Goal: Information Seeking & Learning: Learn about a topic

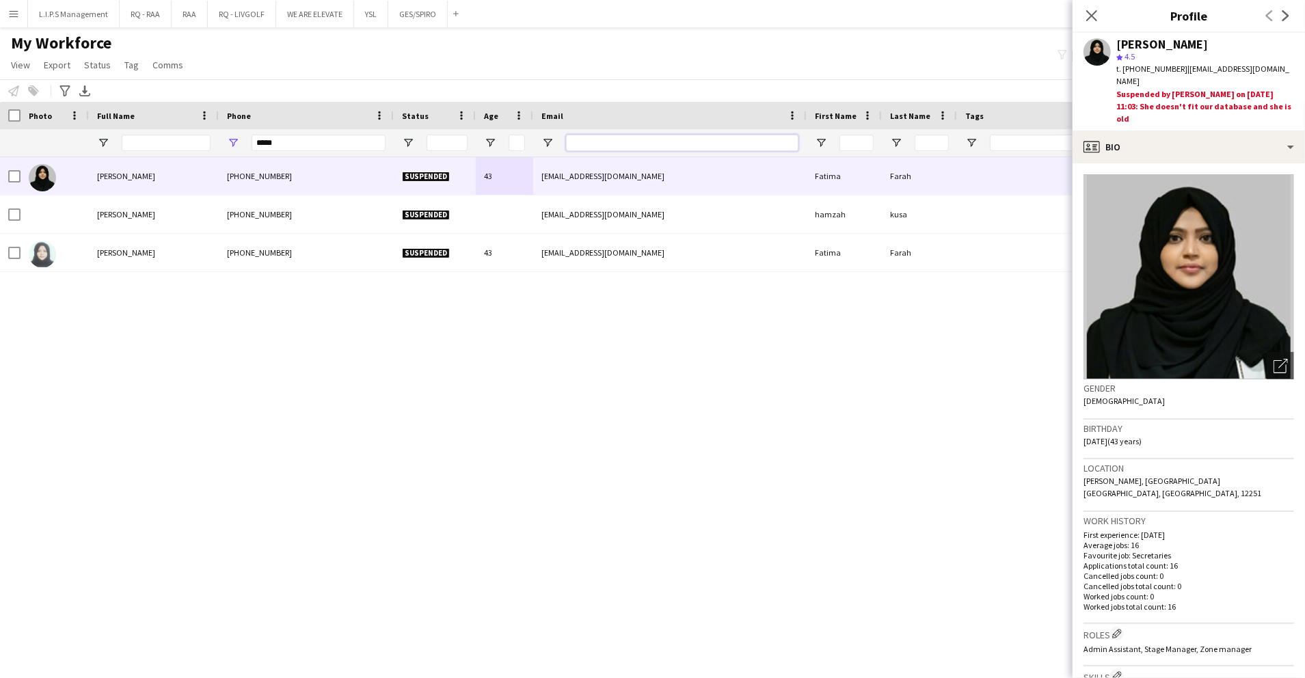
drag, startPoint x: 588, startPoint y: 143, endPoint x: 334, endPoint y: 144, distance: 254.3
click at [543, 140] on div at bounding box center [669, 142] width 273 height 27
paste input "**********"
type input "**********"
drag, startPoint x: 308, startPoint y: 148, endPoint x: 230, endPoint y: 137, distance: 77.9
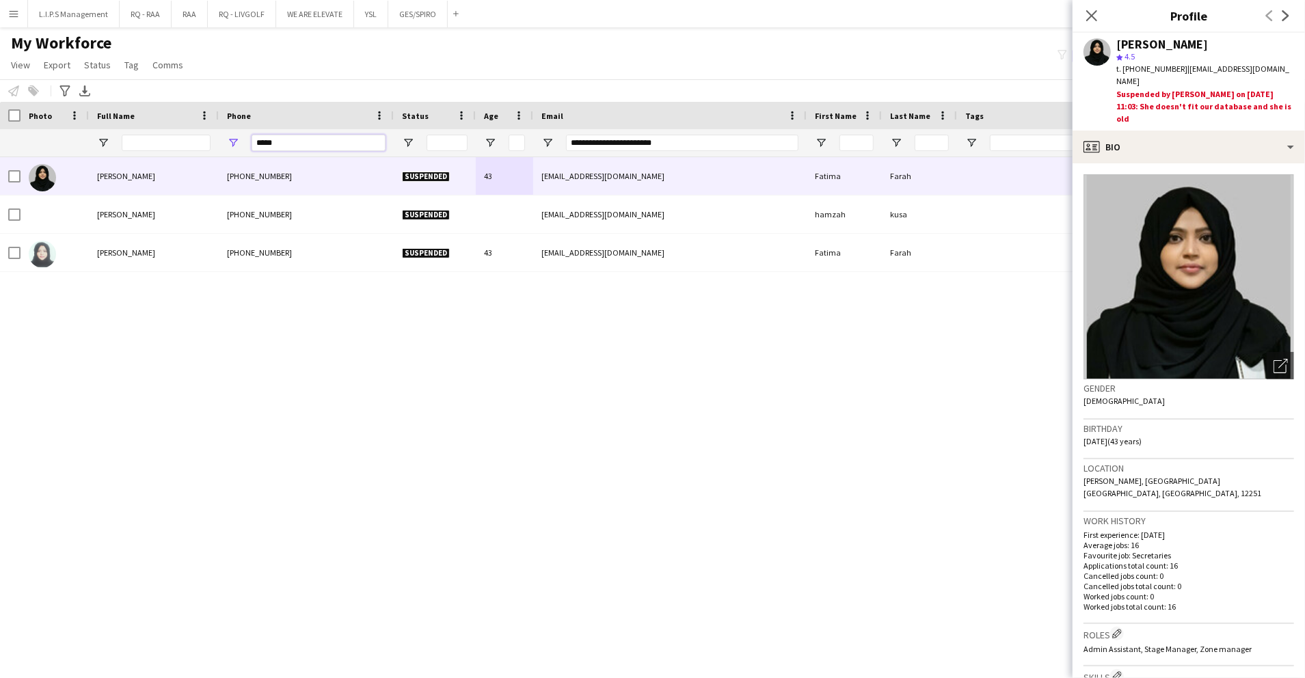
click at [230, 137] on div "*****" at bounding box center [306, 142] width 175 height 27
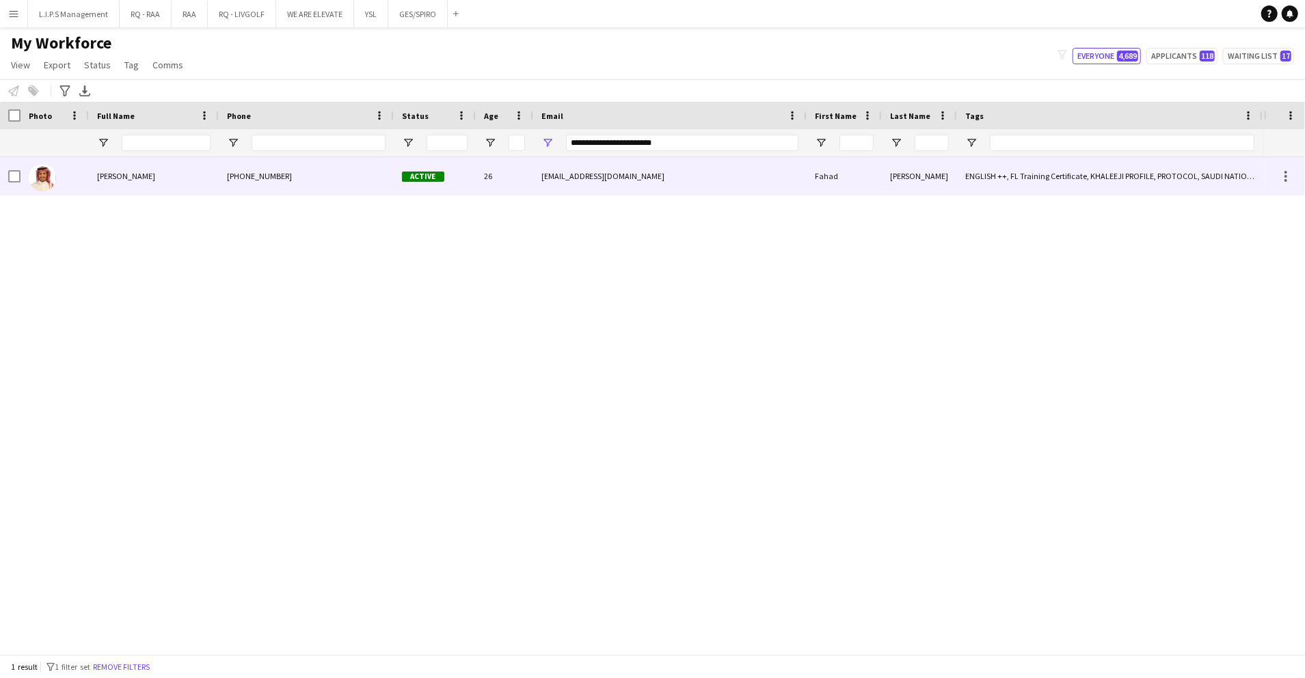
click at [387, 178] on div "[PHONE_NUMBER]" at bounding box center [306, 176] width 175 height 38
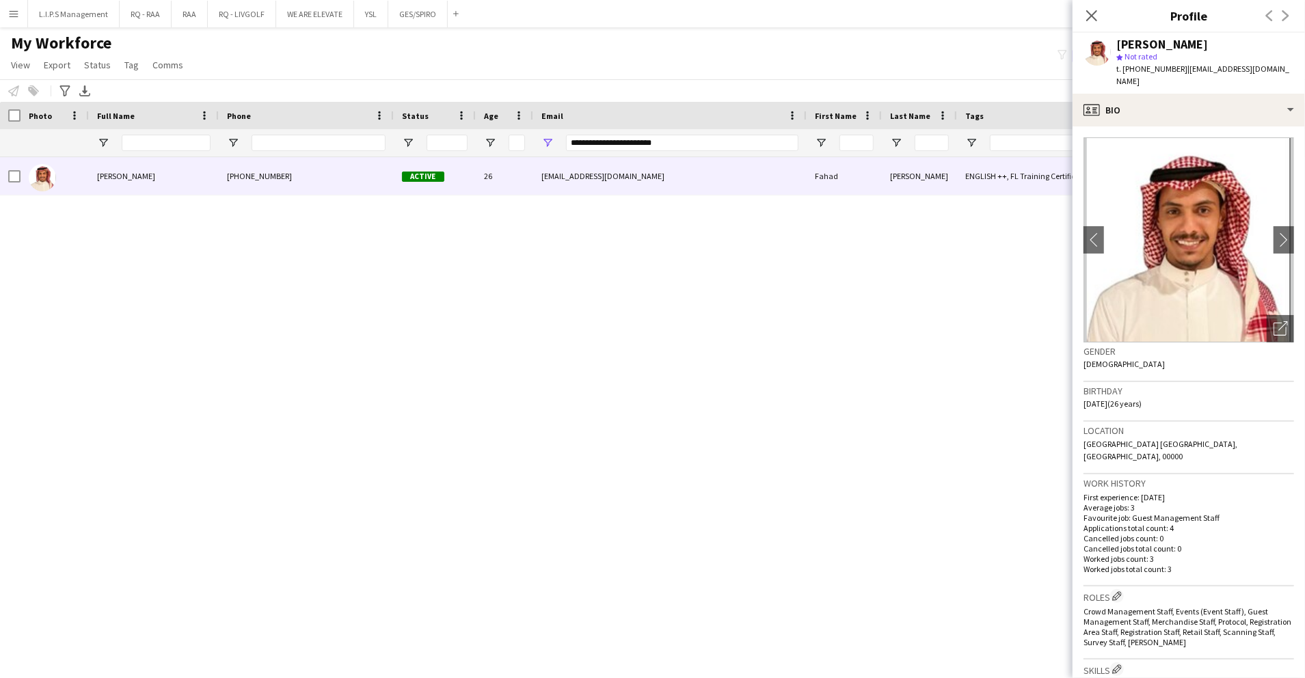
scroll to position [364, 0]
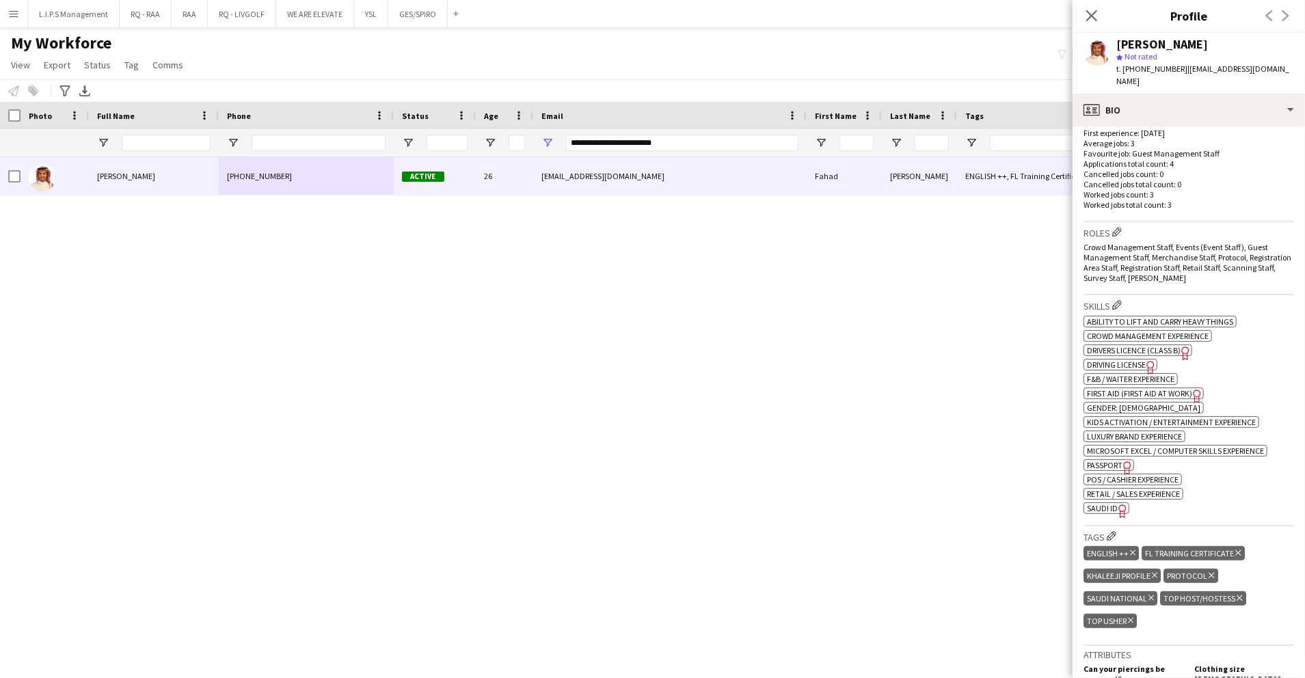
click at [1100, 503] on span "SAUDI ID" at bounding box center [1102, 508] width 31 height 10
click at [1140, 64] on span "t. [PHONE_NUMBER]" at bounding box center [1151, 69] width 71 height 10
copy span "966533626680"
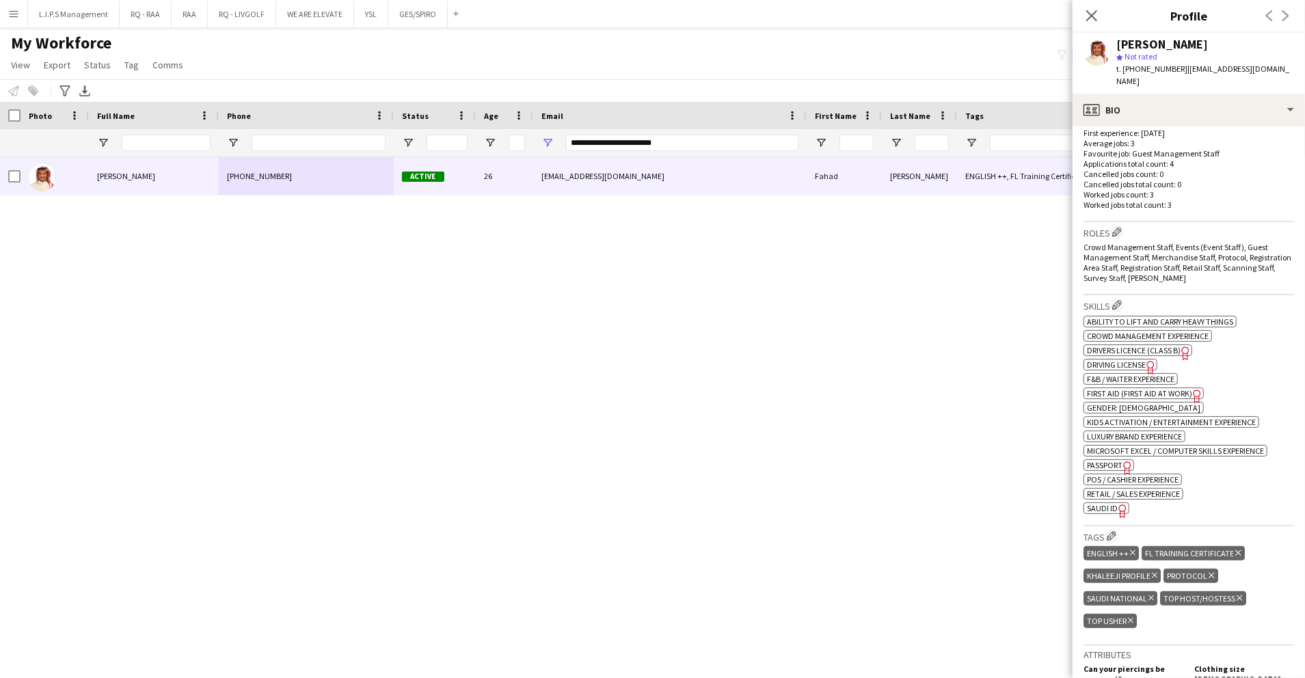
click at [673, 136] on div "**********" at bounding box center [682, 142] width 232 height 27
drag, startPoint x: 673, startPoint y: 138, endPoint x: 408, endPoint y: 159, distance: 265.4
click at [408, 159] on div "Workforce Details First Name Last Name Workforce ID 1" at bounding box center [652, 378] width 1305 height 552
paste input "Email Filter Input"
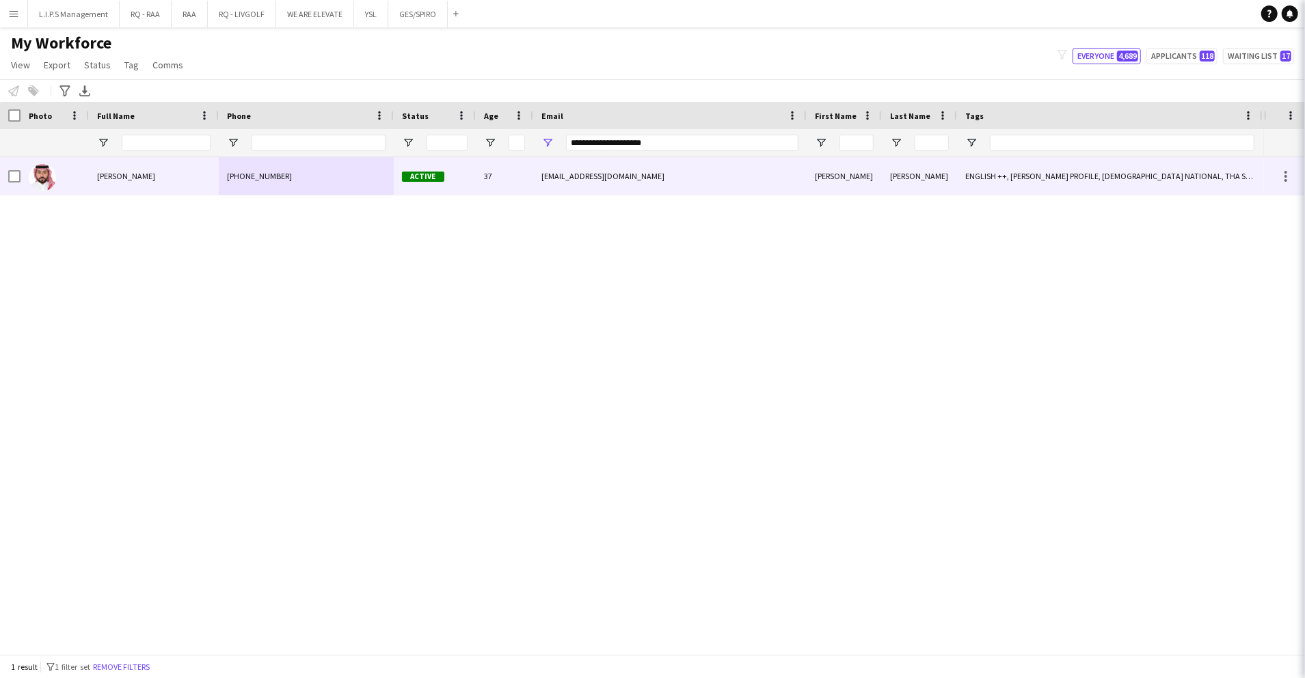
click at [407, 165] on div "Active" at bounding box center [435, 176] width 82 height 38
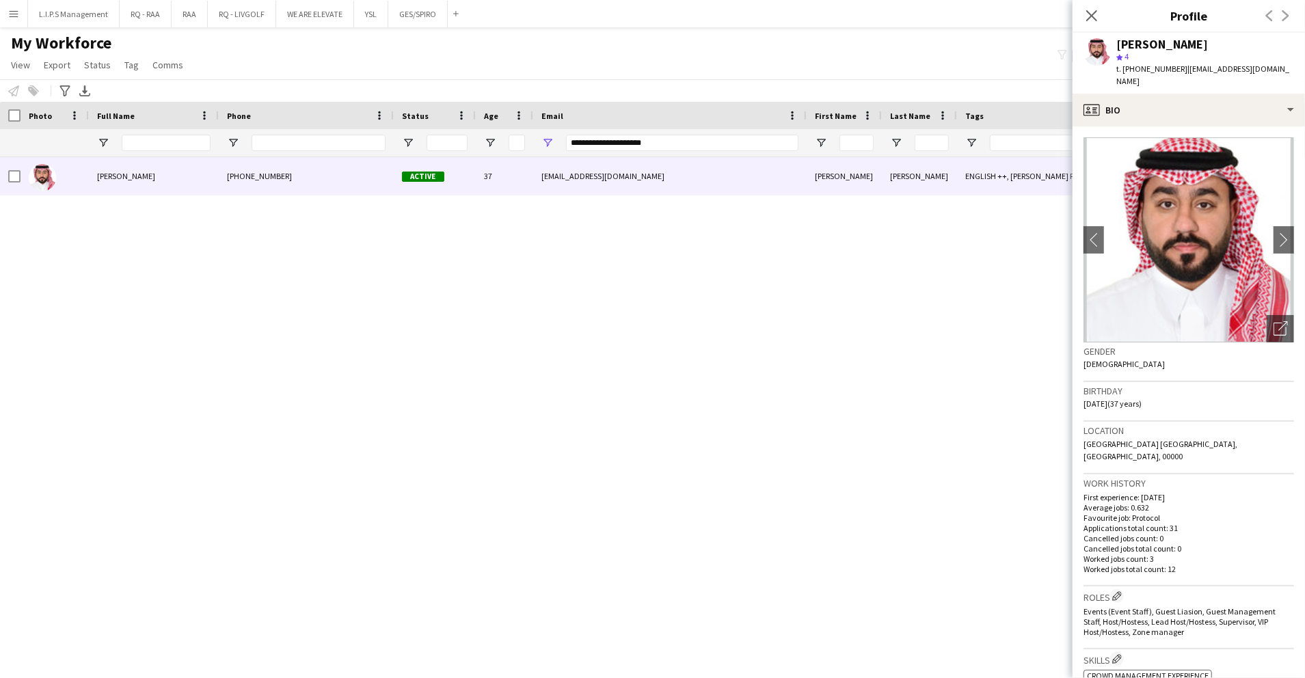
click at [1141, 62] on div "star 4" at bounding box center [1205, 57] width 178 height 12
click at [1139, 70] on span "t. [PHONE_NUMBER]" at bounding box center [1151, 69] width 71 height 10
copy span "966510694911"
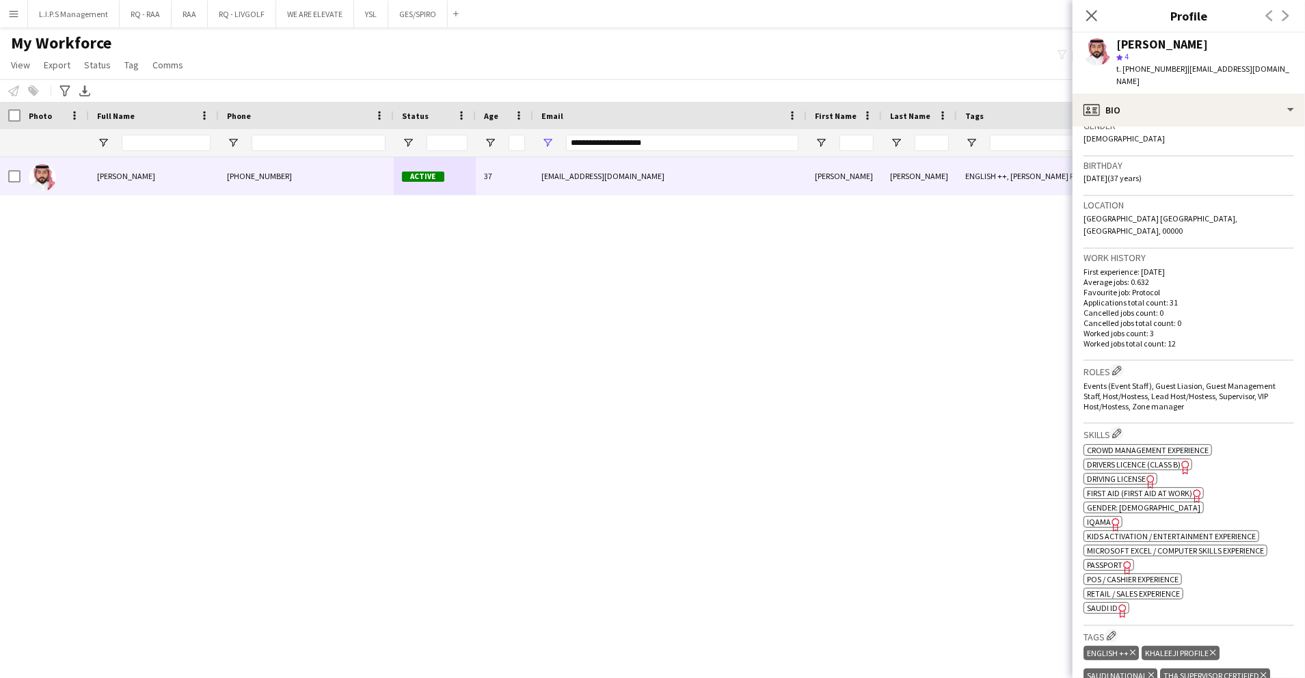
scroll to position [273, 0]
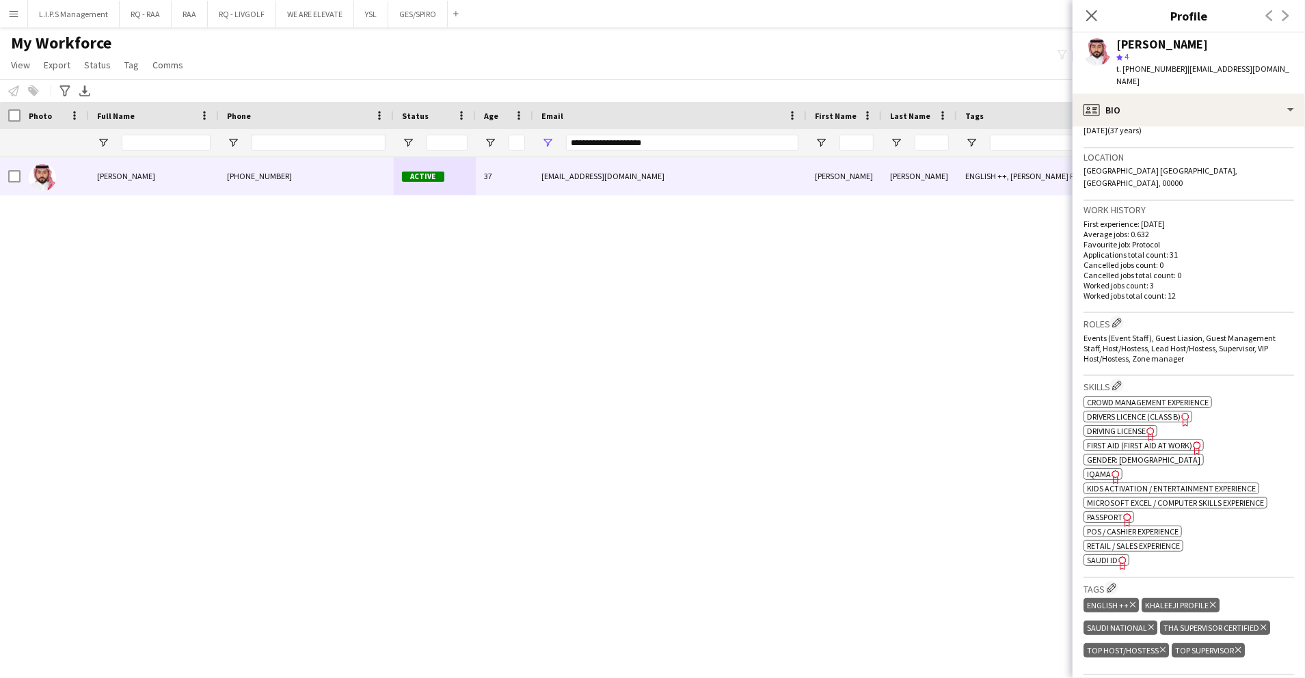
click at [1105, 555] on span "SAUDI ID" at bounding box center [1102, 560] width 31 height 10
click at [1166, 41] on div "[PERSON_NAME]" at bounding box center [1162, 44] width 92 height 12
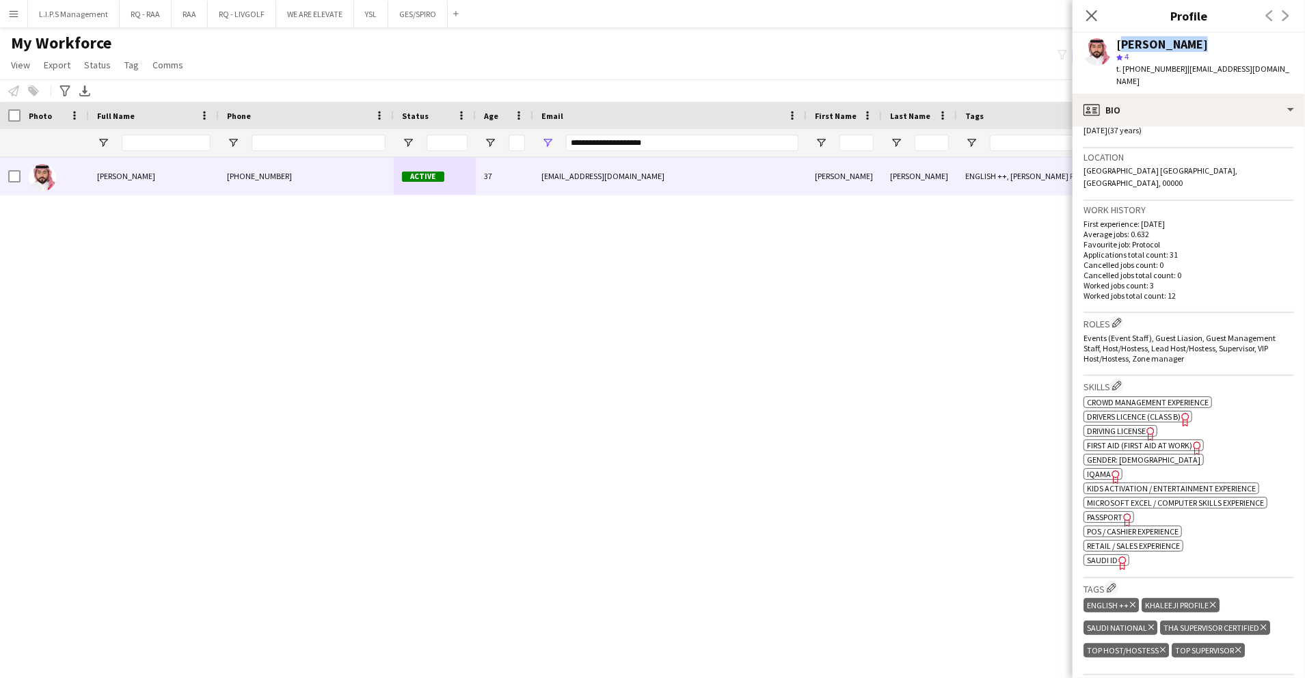
copy div "[PERSON_NAME]"
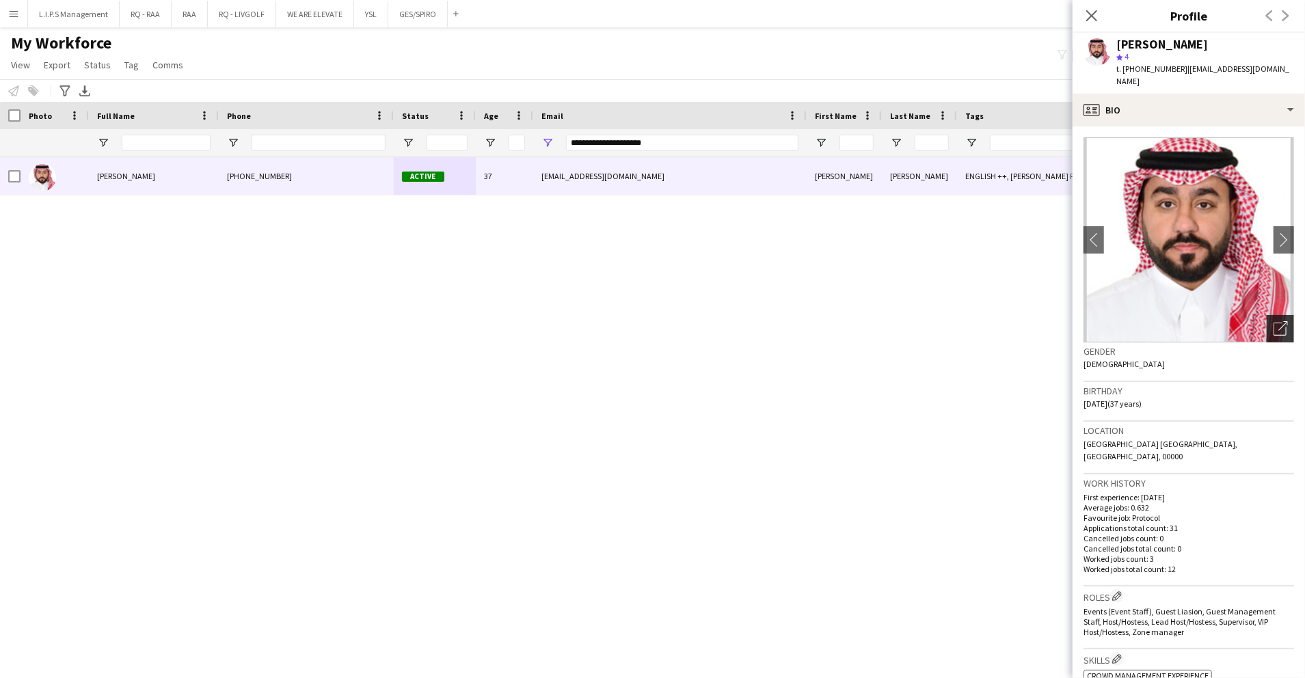
click at [1273, 321] on icon "Open photos pop-in" at bounding box center [1280, 328] width 14 height 14
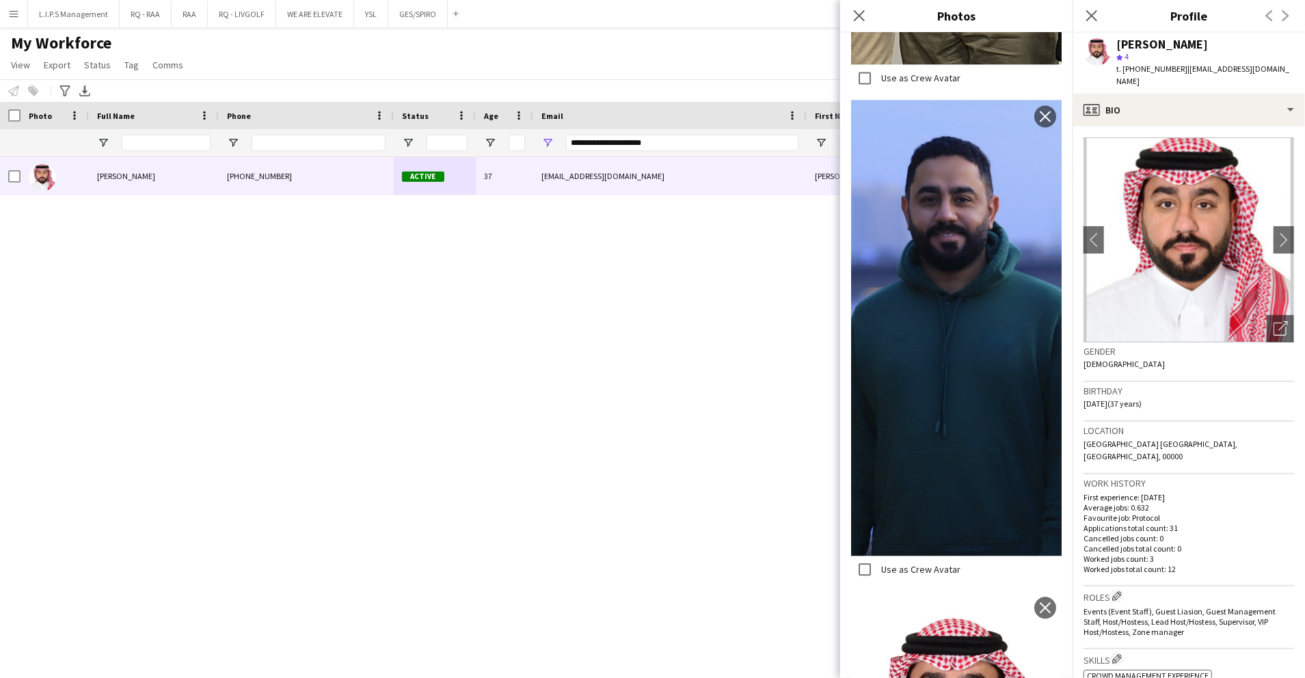
scroll to position [2235, 0]
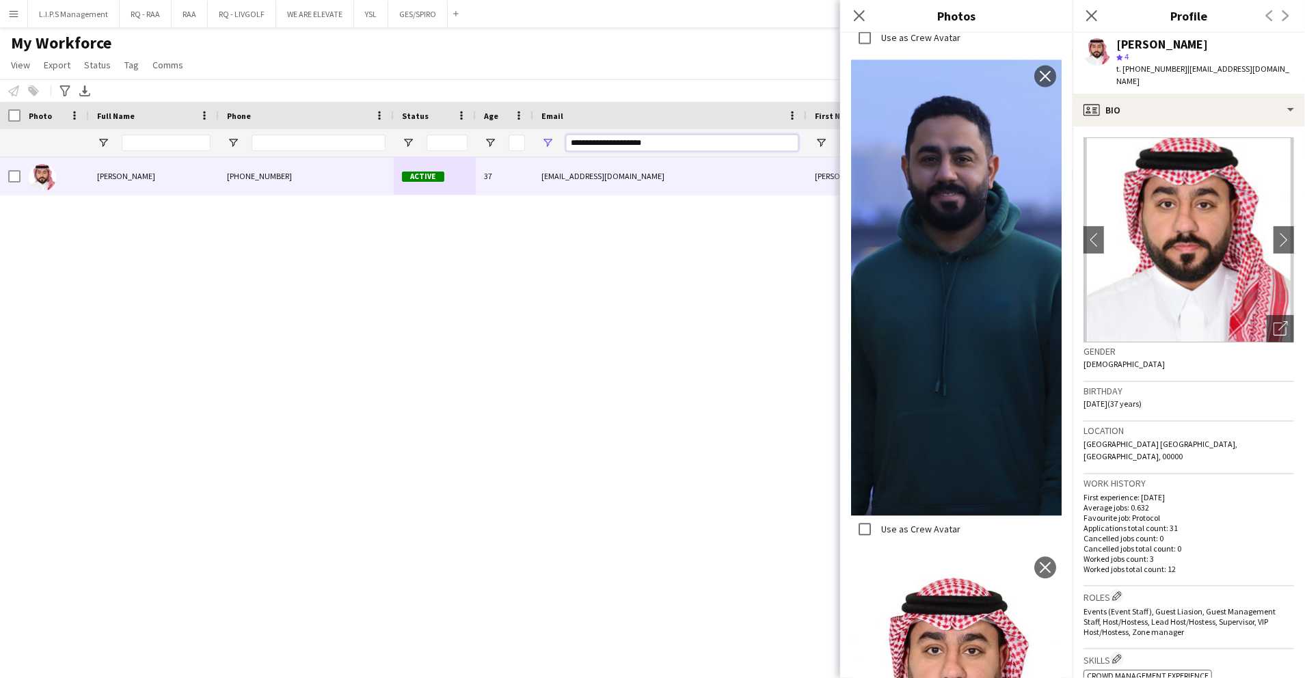
drag, startPoint x: 662, startPoint y: 145, endPoint x: 370, endPoint y: 149, distance: 291.2
click at [370, 149] on div at bounding box center [952, 142] width 1904 height 27
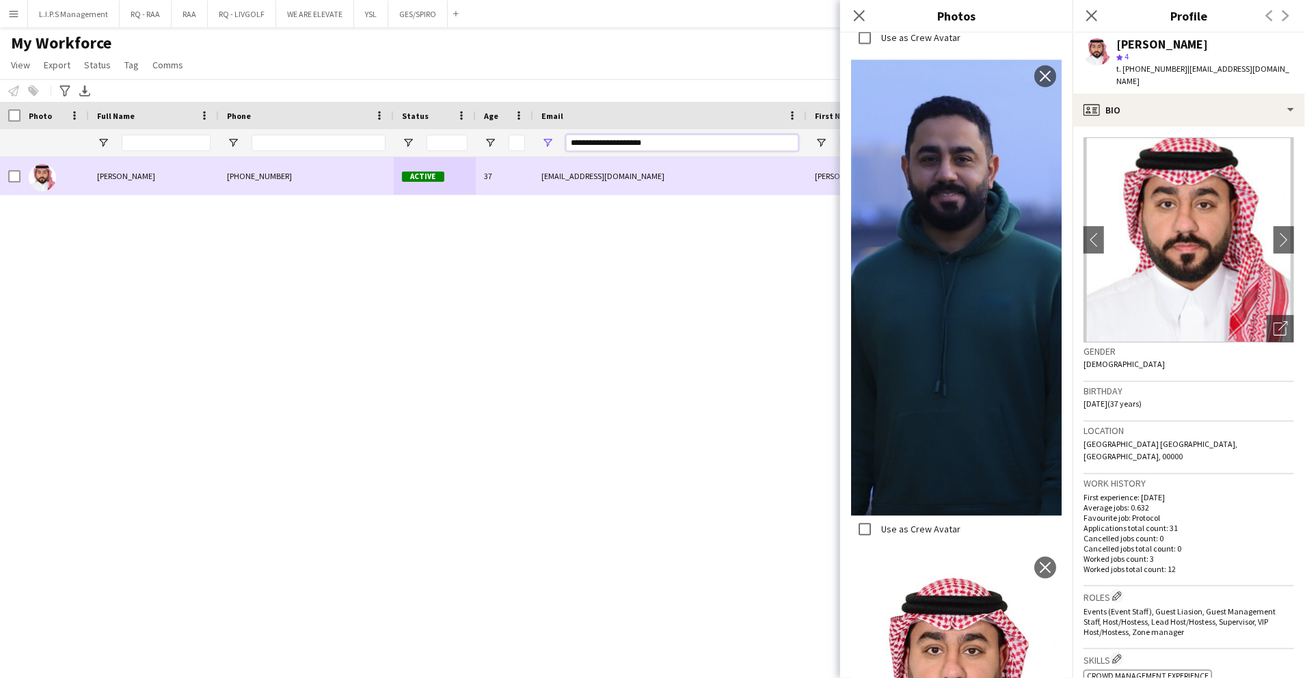
paste input "Email Filter Input"
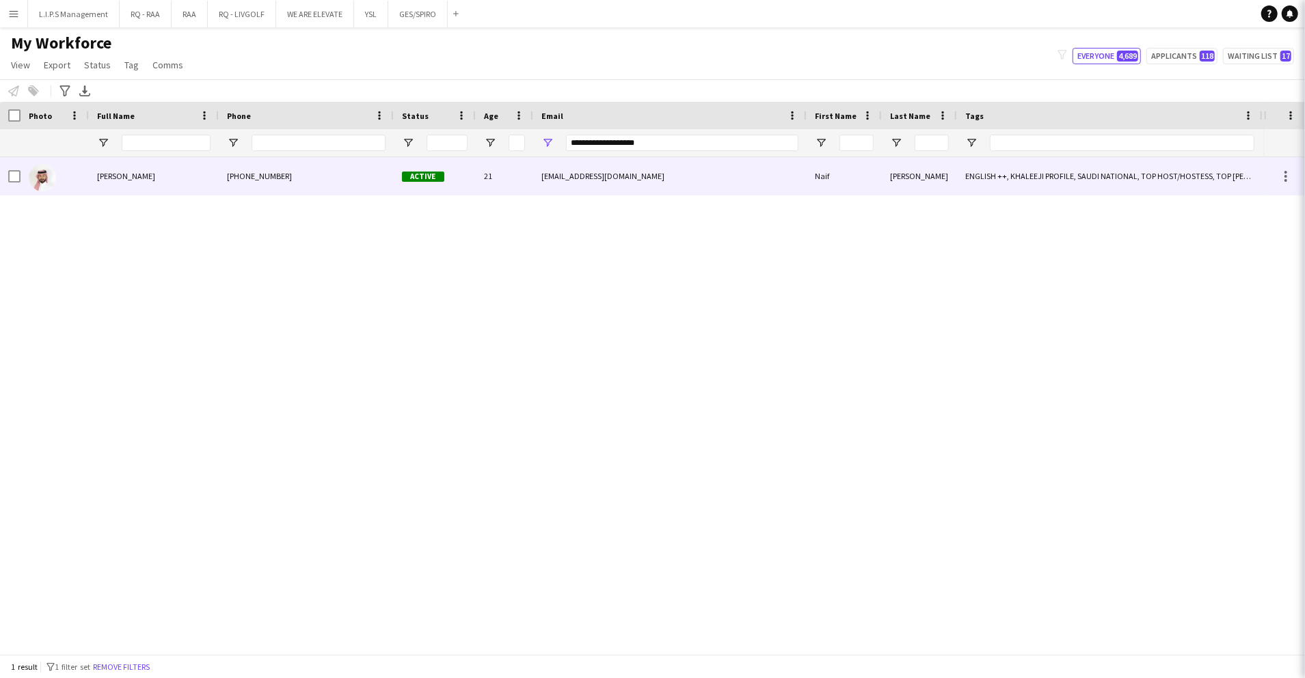
drag, startPoint x: 371, startPoint y: 179, endPoint x: 418, endPoint y: 179, distance: 46.5
click at [371, 179] on div "[PHONE_NUMBER]" at bounding box center [306, 176] width 175 height 38
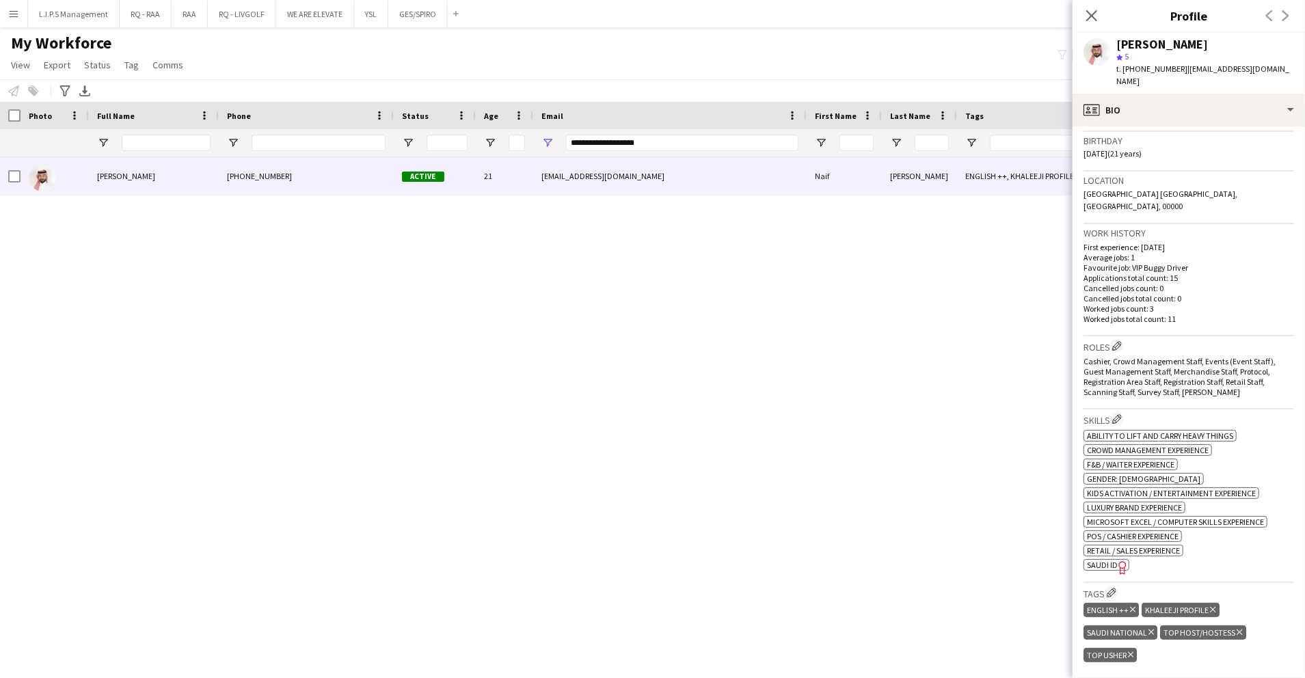
scroll to position [273, 0]
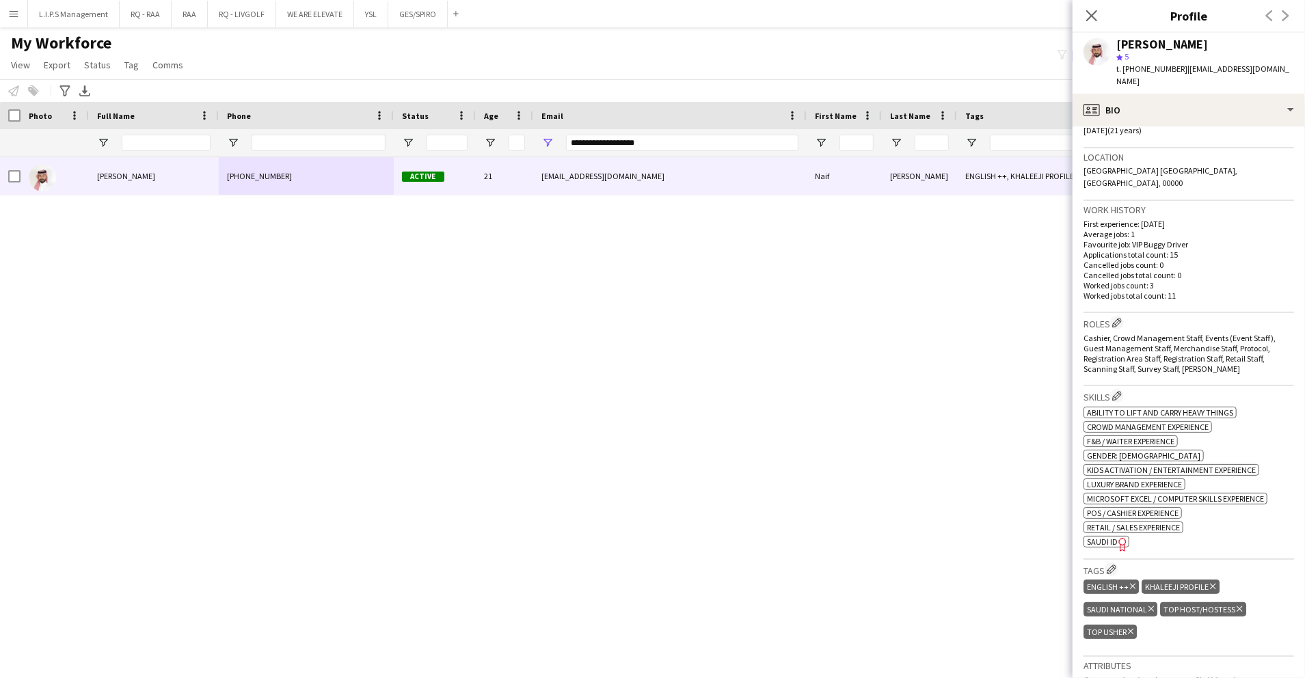
click at [1092, 537] on span "SAUDI ID" at bounding box center [1102, 542] width 31 height 10
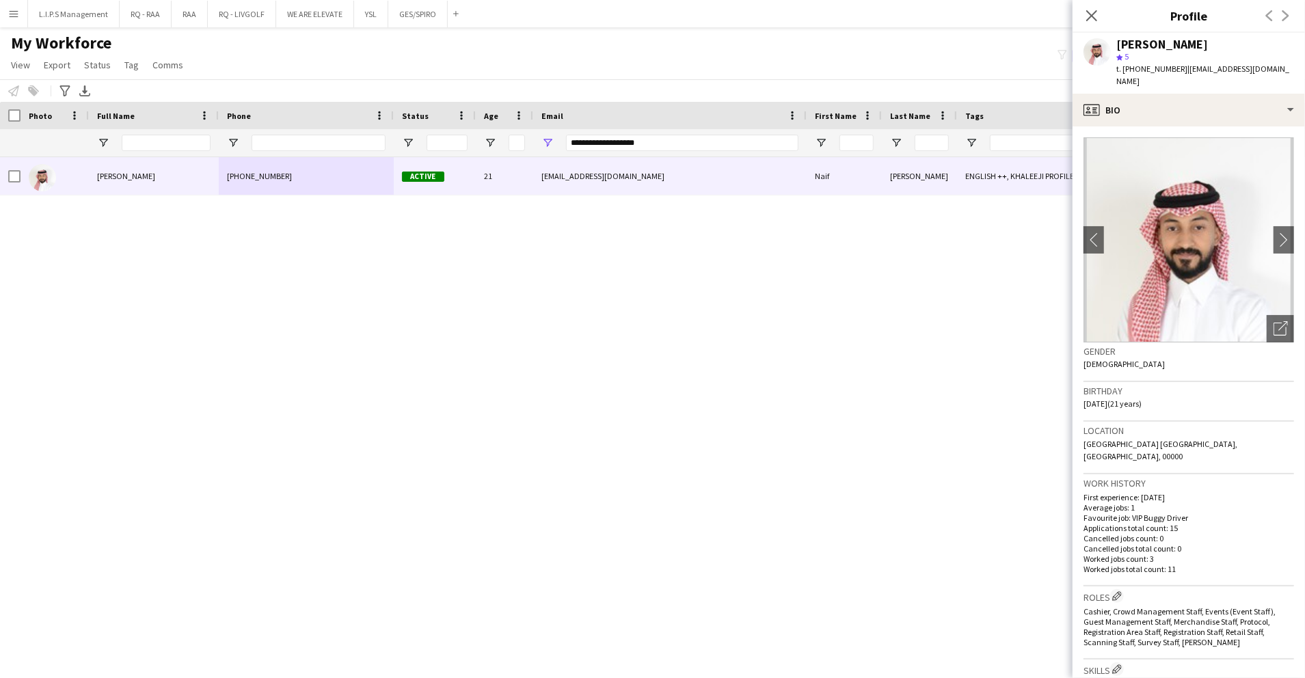
click at [1264, 342] on div "Gender [DEMOGRAPHIC_DATA]" at bounding box center [1188, 362] width 211 height 40
click at [1273, 321] on icon "Open photos pop-in" at bounding box center [1280, 328] width 14 height 14
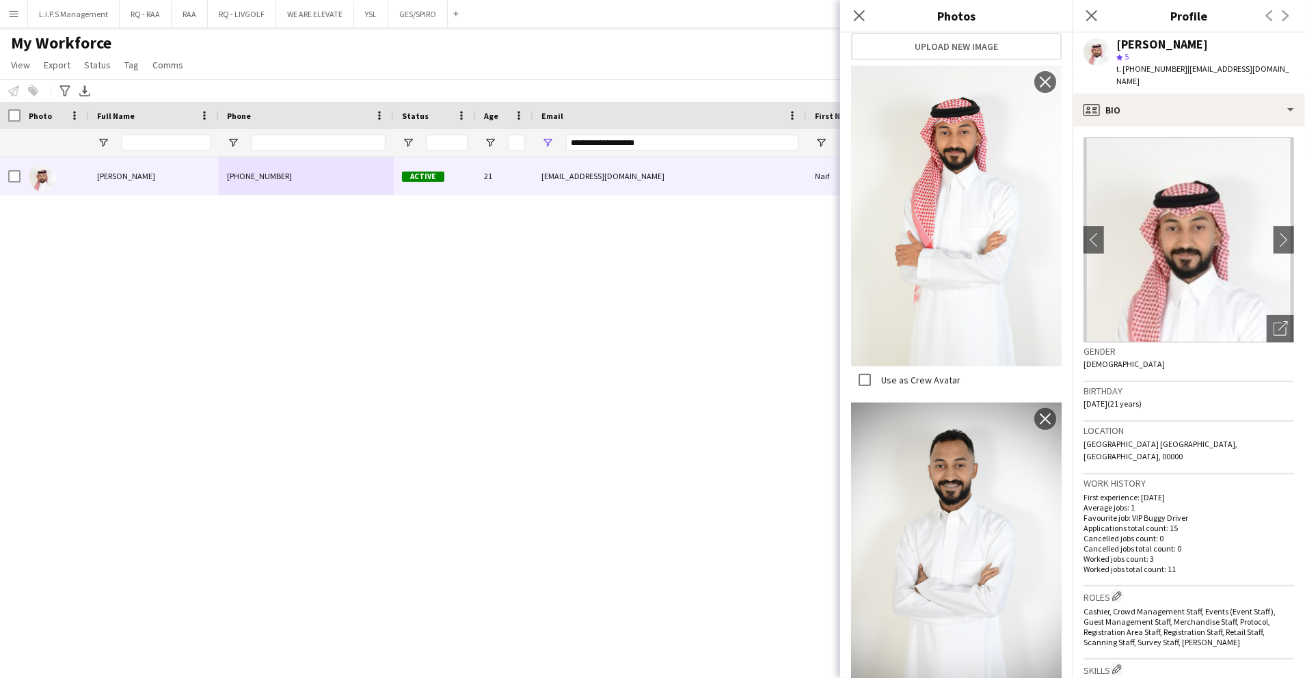
scroll to position [271, 0]
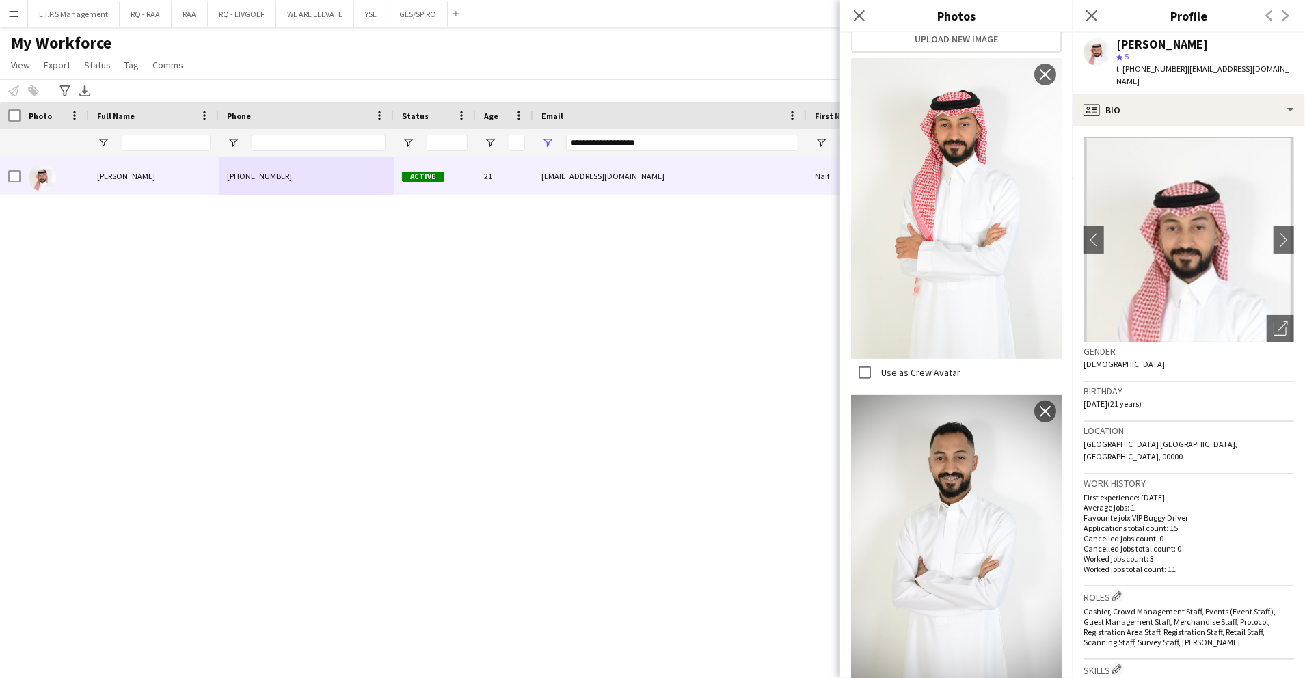
drag, startPoint x: 1209, startPoint y: 51, endPoint x: 1197, endPoint y: 47, distance: 12.3
click at [1204, 49] on div "[PERSON_NAME] star 5 t. [PHONE_NUMBER] | [EMAIL_ADDRESS][DOMAIN_NAME]" at bounding box center [1205, 63] width 178 height 50
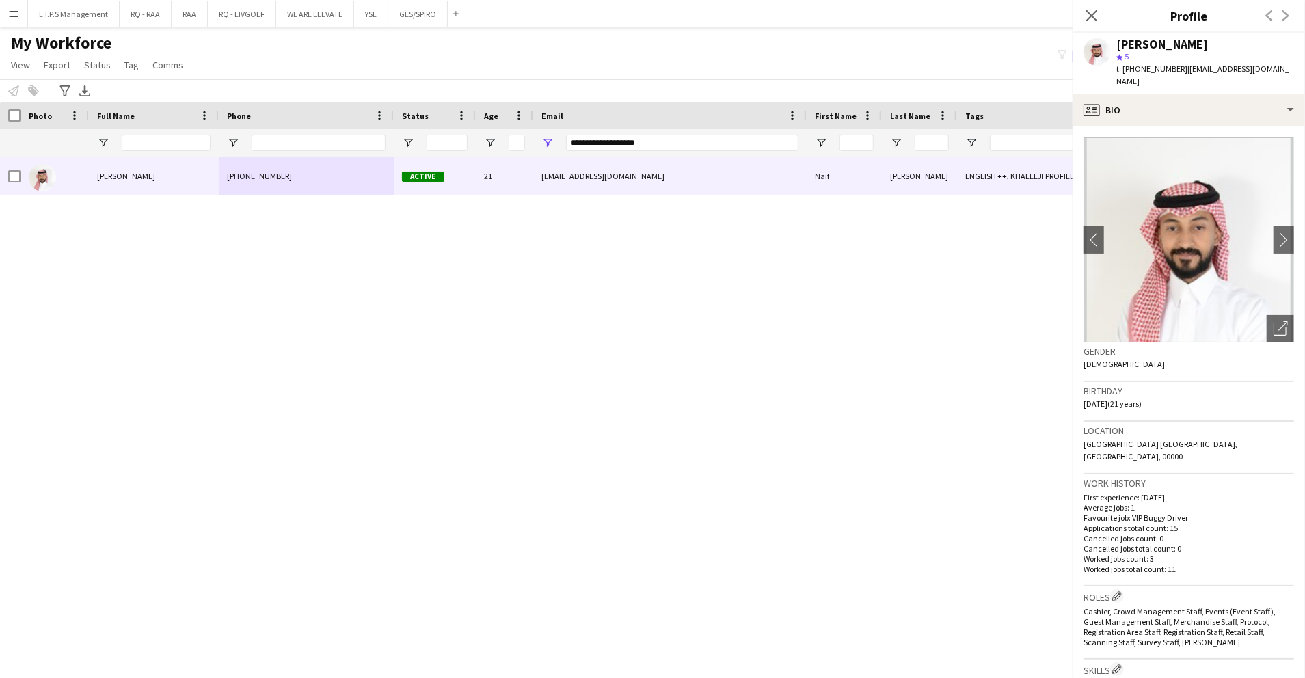
scroll to position [0, 0]
click at [1135, 43] on div "[PERSON_NAME]" at bounding box center [1162, 44] width 92 height 12
click at [1133, 43] on div "[PERSON_NAME]" at bounding box center [1162, 44] width 92 height 12
copy div "[PERSON_NAME]"
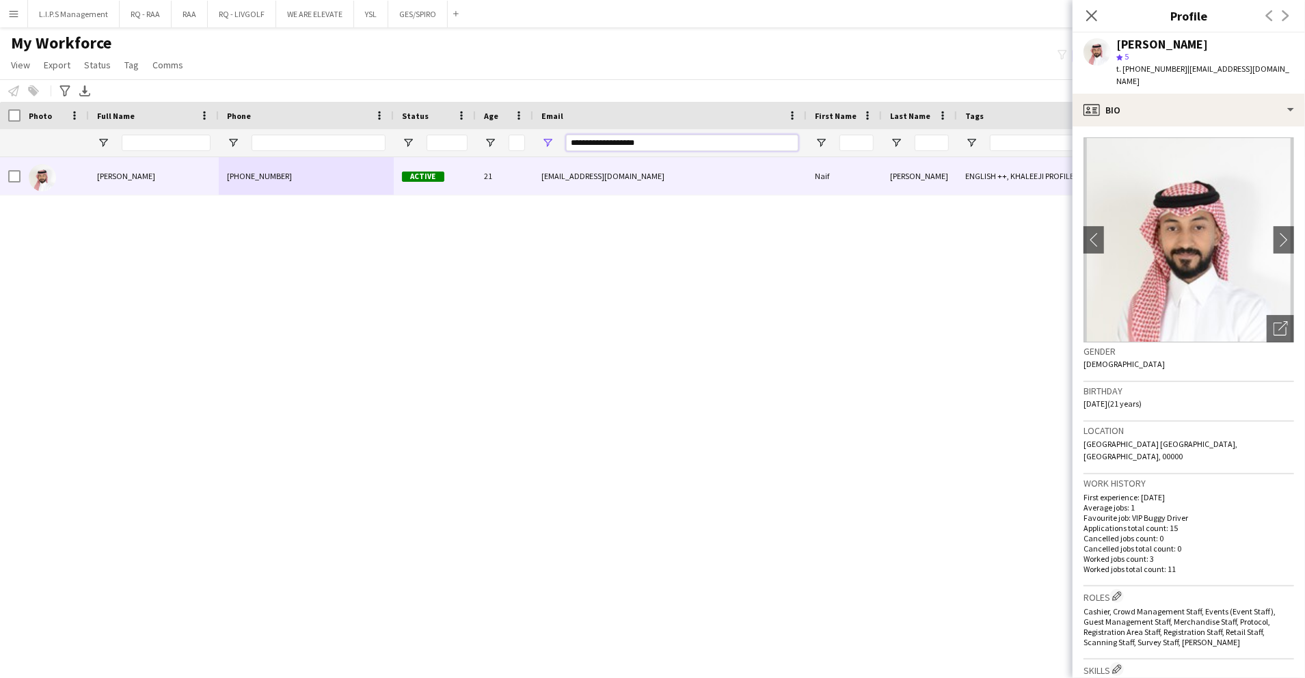
drag, startPoint x: 671, startPoint y: 131, endPoint x: 411, endPoint y: 128, distance: 259.7
click at [411, 128] on div "Workforce Details First Name Last Name Workforce ID 1" at bounding box center [952, 129] width 1904 height 55
paste input "*"
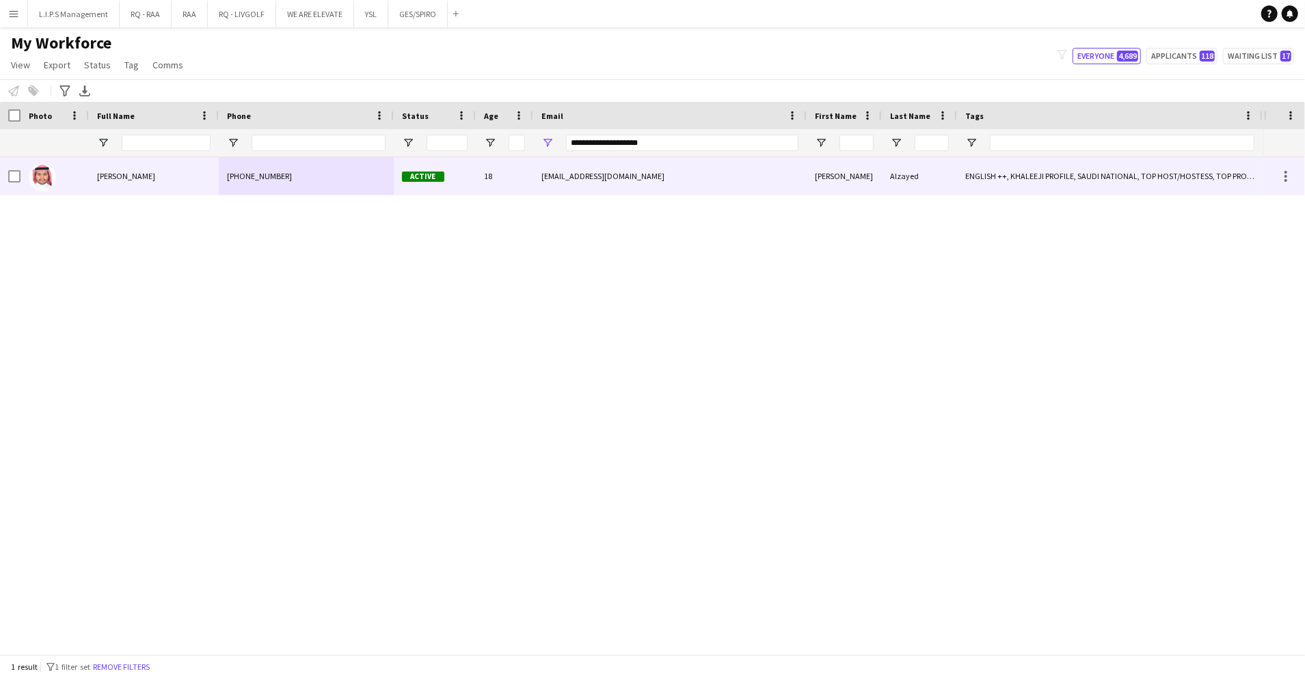
click at [454, 180] on div "Active" at bounding box center [435, 176] width 82 height 38
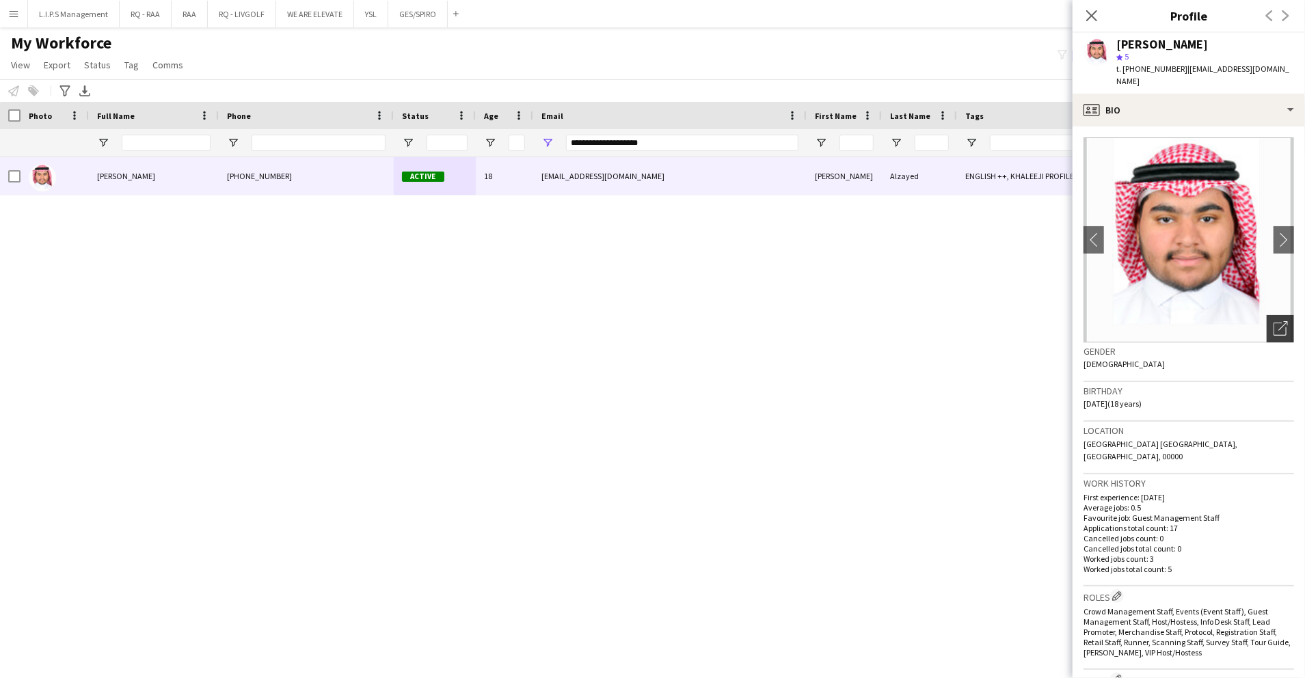
click at [1273, 321] on icon "Open photos pop-in" at bounding box center [1280, 328] width 14 height 14
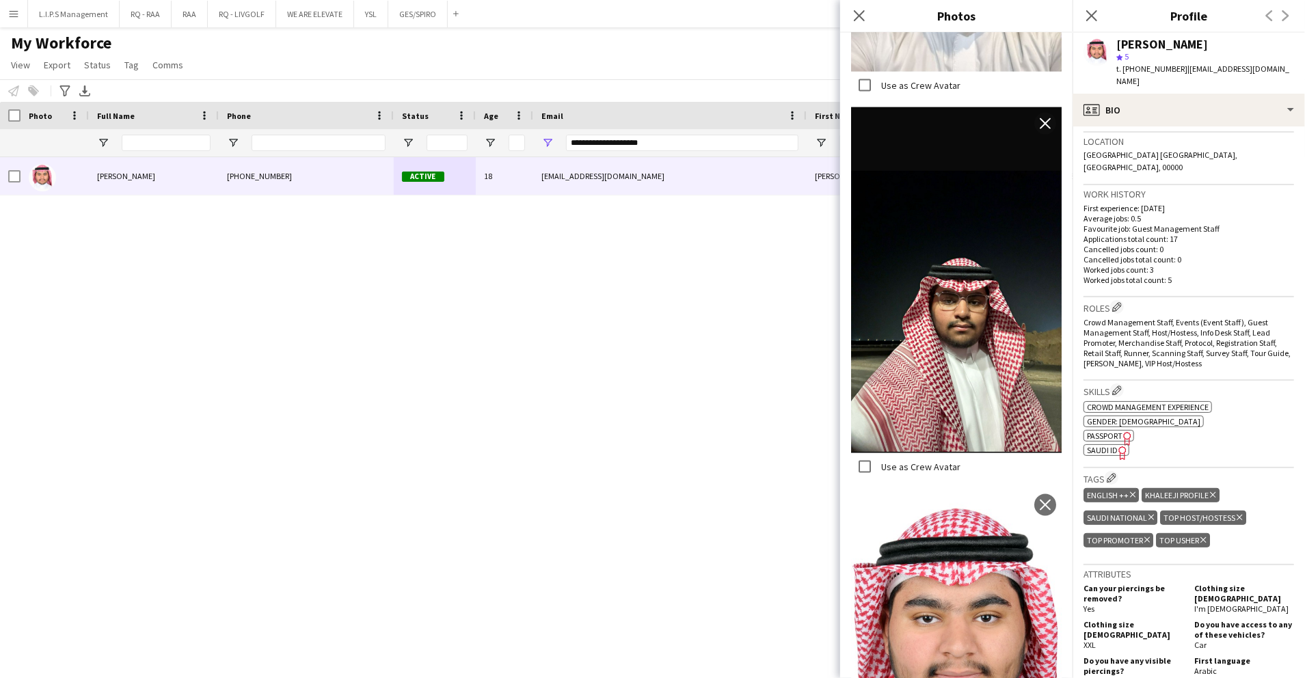
scroll to position [455, 0]
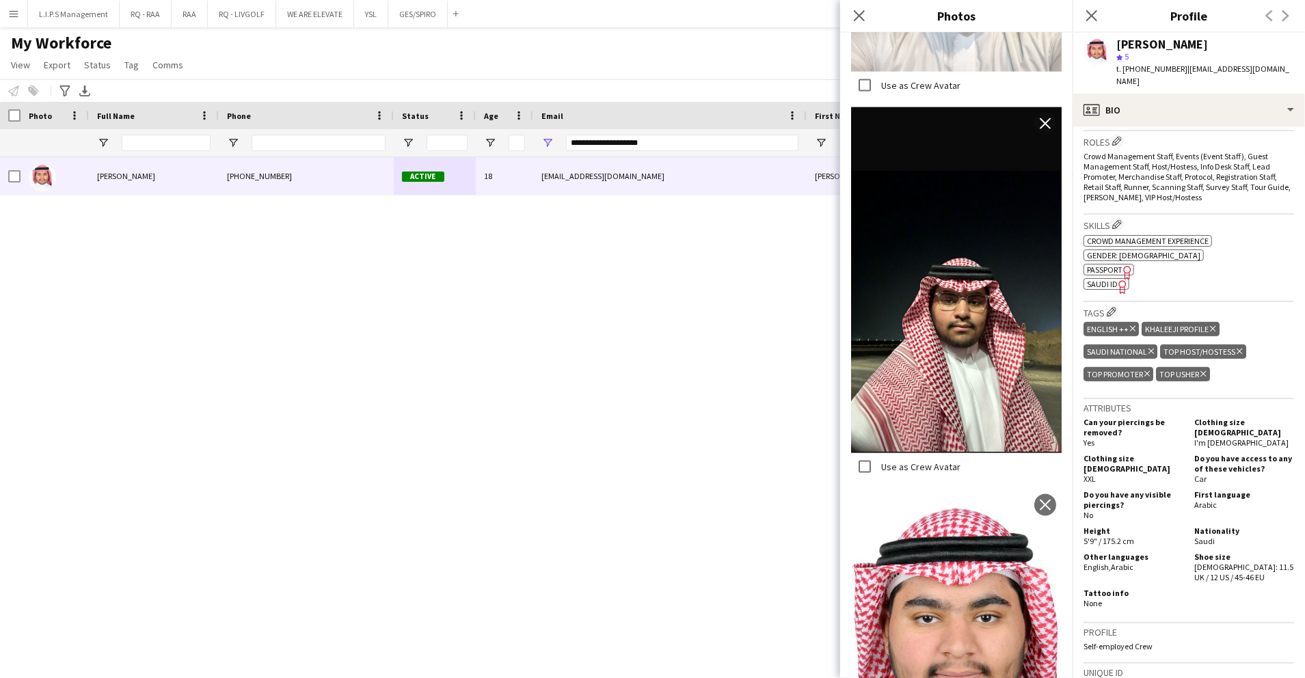
drag, startPoint x: 1215, startPoint y: 280, endPoint x: 1208, endPoint y: 277, distance: 8.0
click at [1214, 305] on h3 "Tags Edit crew company tags" at bounding box center [1188, 312] width 211 height 14
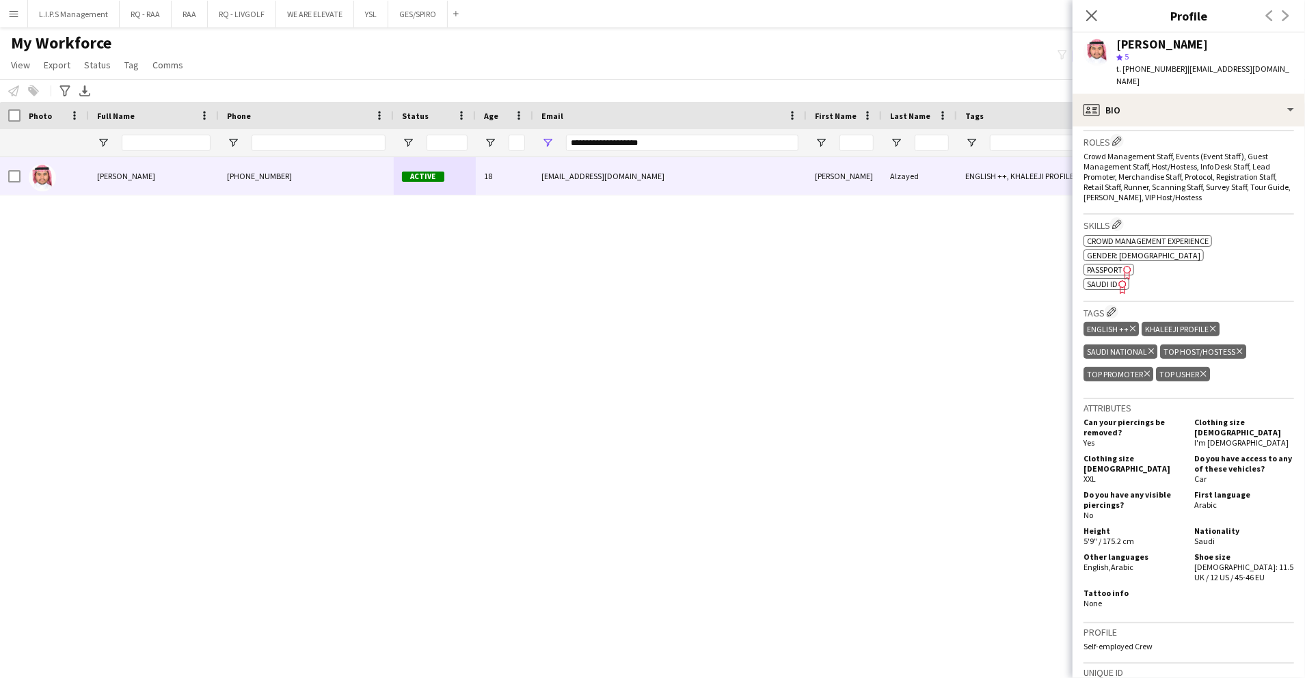
click at [1111, 279] on span "SAUDI ID" at bounding box center [1102, 284] width 31 height 10
click at [1148, 44] on div "[PERSON_NAME]" at bounding box center [1162, 44] width 92 height 12
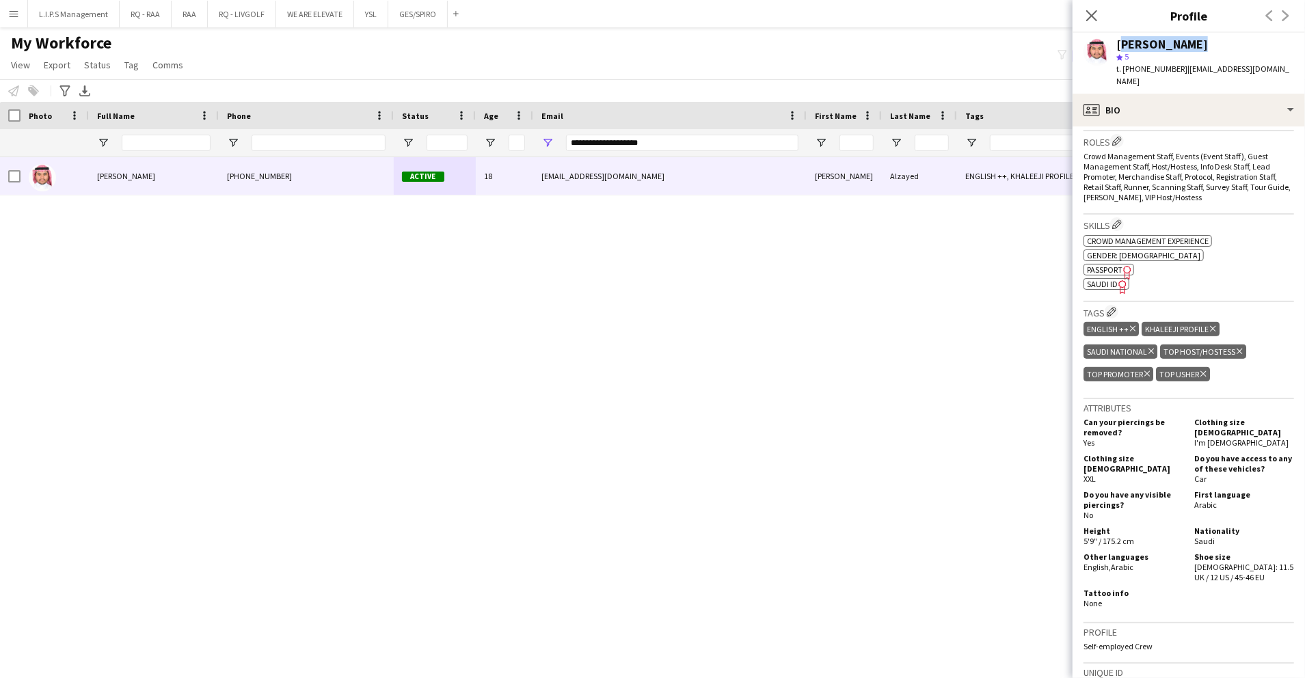
copy div "[PERSON_NAME]"
click at [1159, 41] on div "[PERSON_NAME]" at bounding box center [1162, 44] width 92 height 12
click at [1154, 42] on div "[PERSON_NAME]" at bounding box center [1162, 44] width 92 height 12
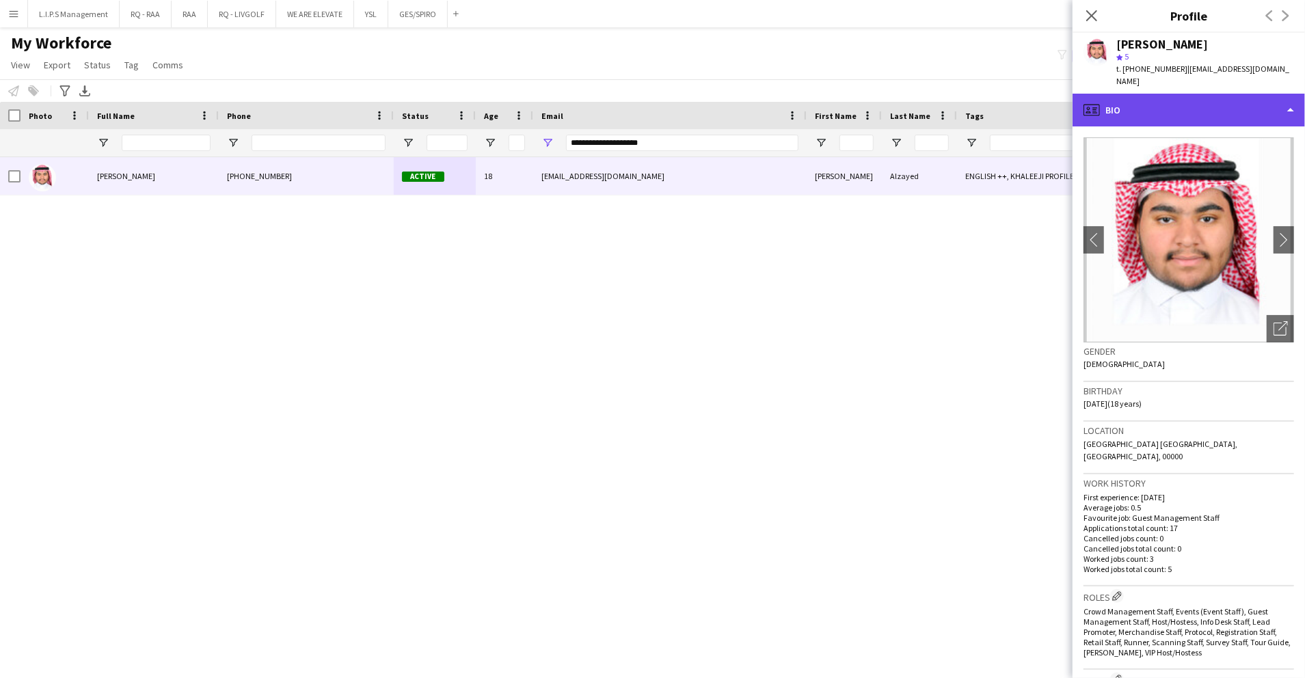
click at [1244, 94] on div "profile Bio" at bounding box center [1188, 110] width 232 height 33
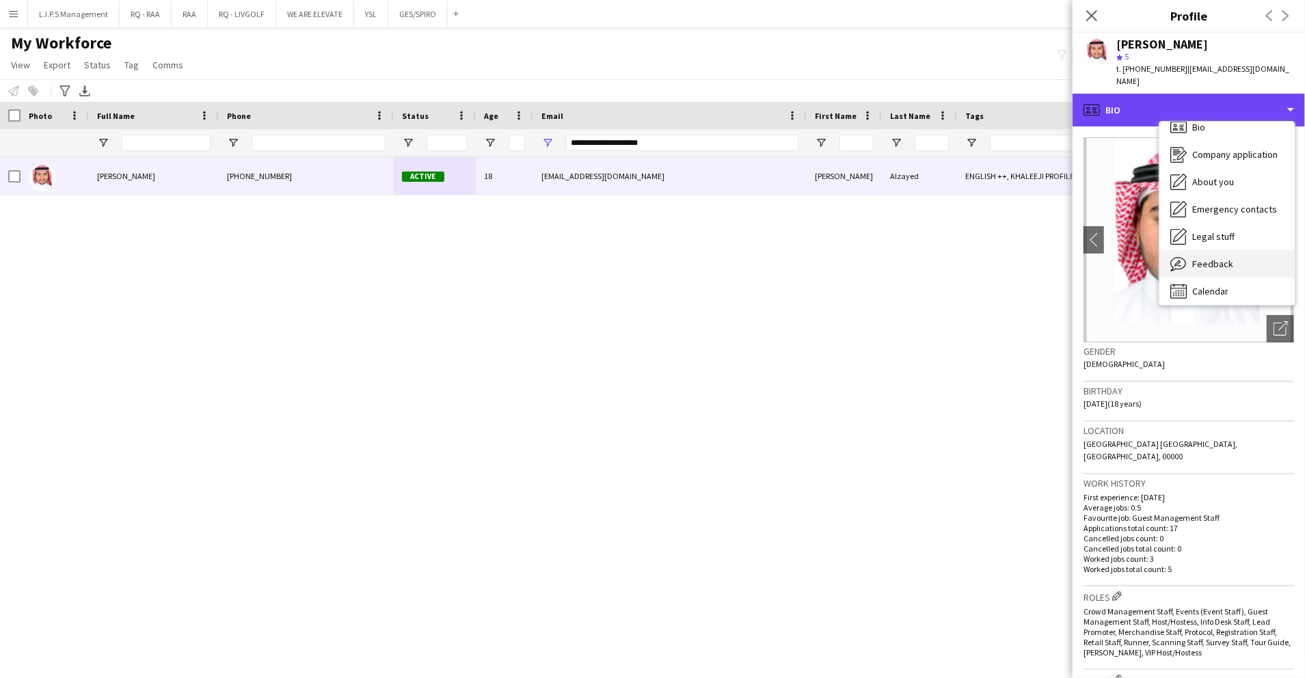
scroll to position [19, 0]
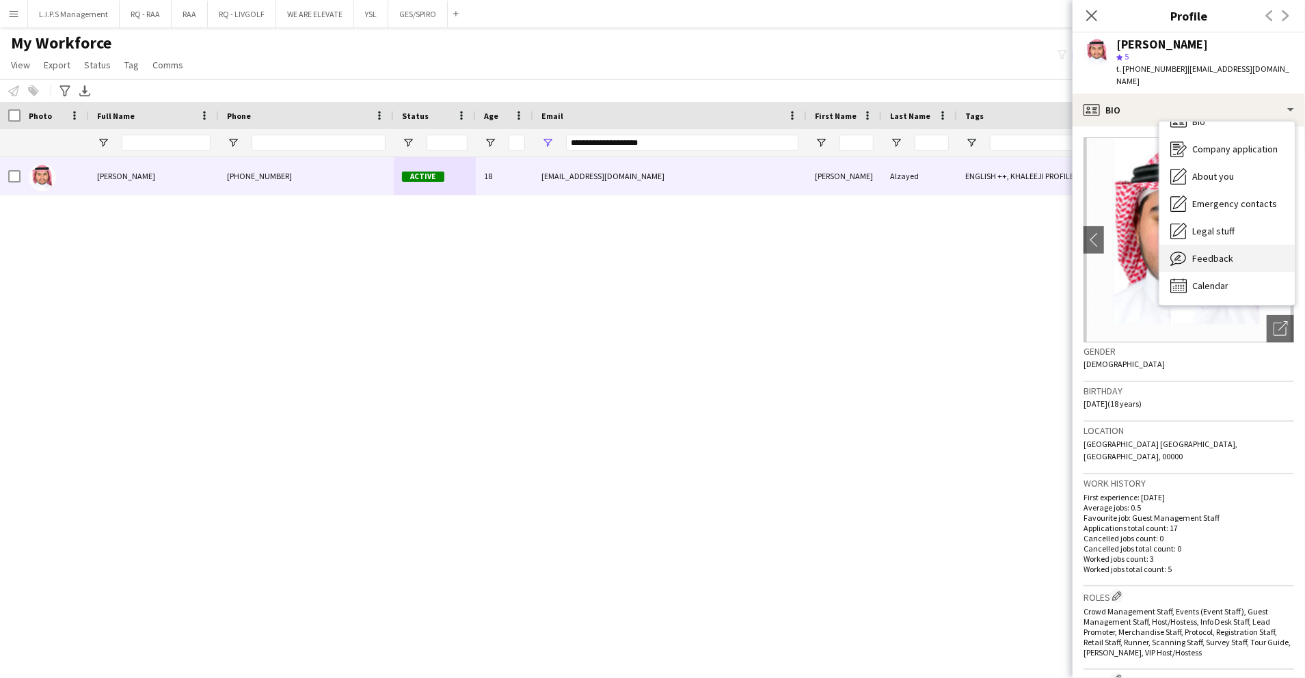
click at [1234, 250] on div "Feedback Feedback" at bounding box center [1226, 258] width 135 height 27
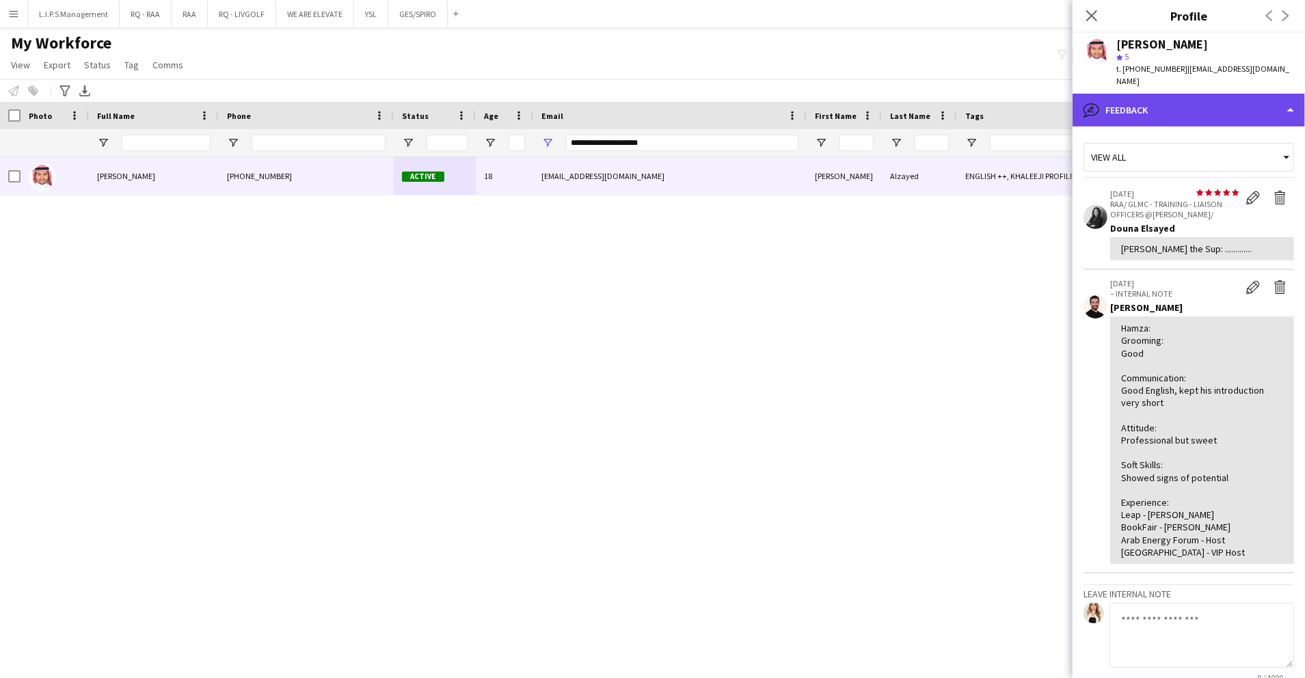
click at [1253, 105] on div "bubble-pencil Feedback" at bounding box center [1188, 110] width 232 height 33
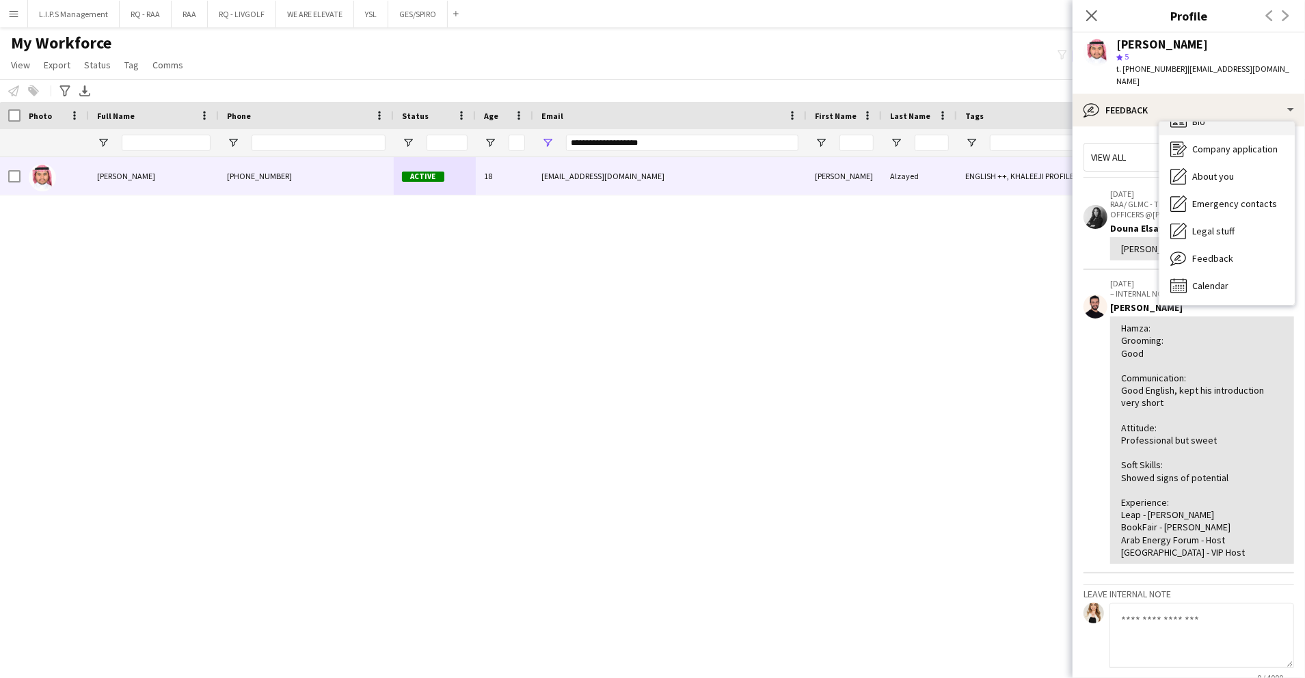
click at [1241, 113] on div "Bio Bio" at bounding box center [1226, 121] width 135 height 27
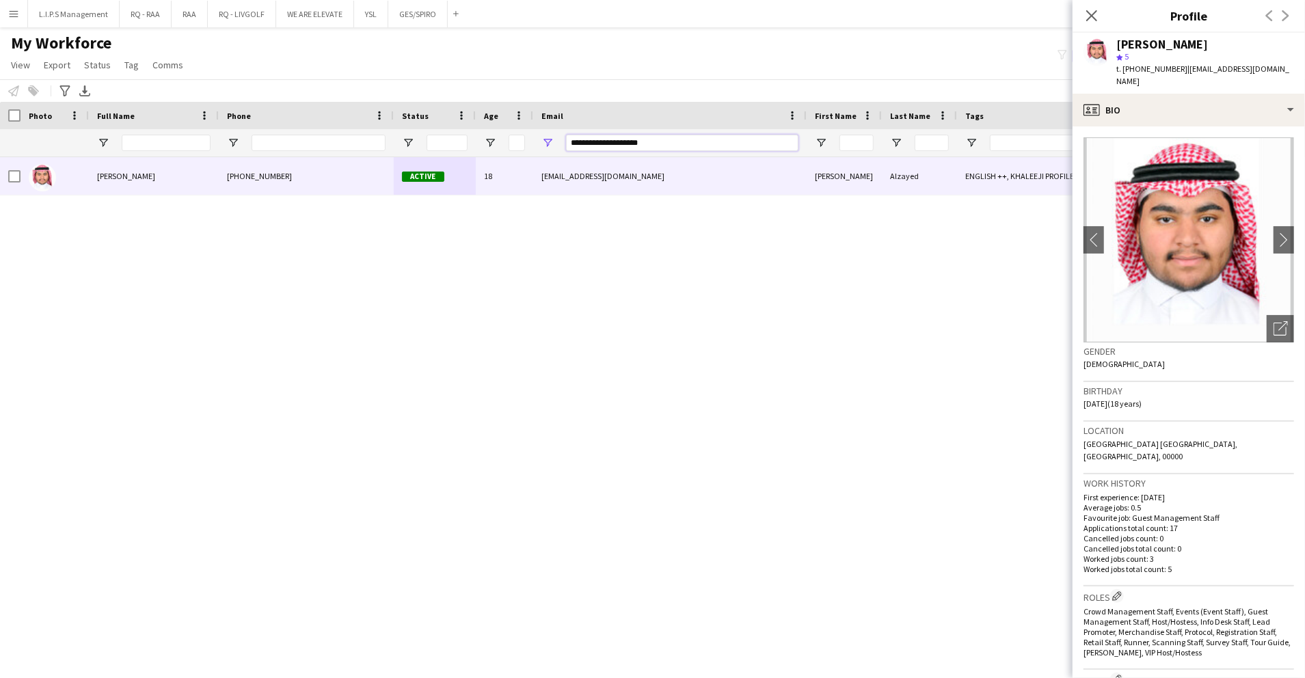
drag, startPoint x: 683, startPoint y: 150, endPoint x: 452, endPoint y: 141, distance: 231.2
click at [452, 141] on div at bounding box center [952, 142] width 1904 height 27
paste input "*"
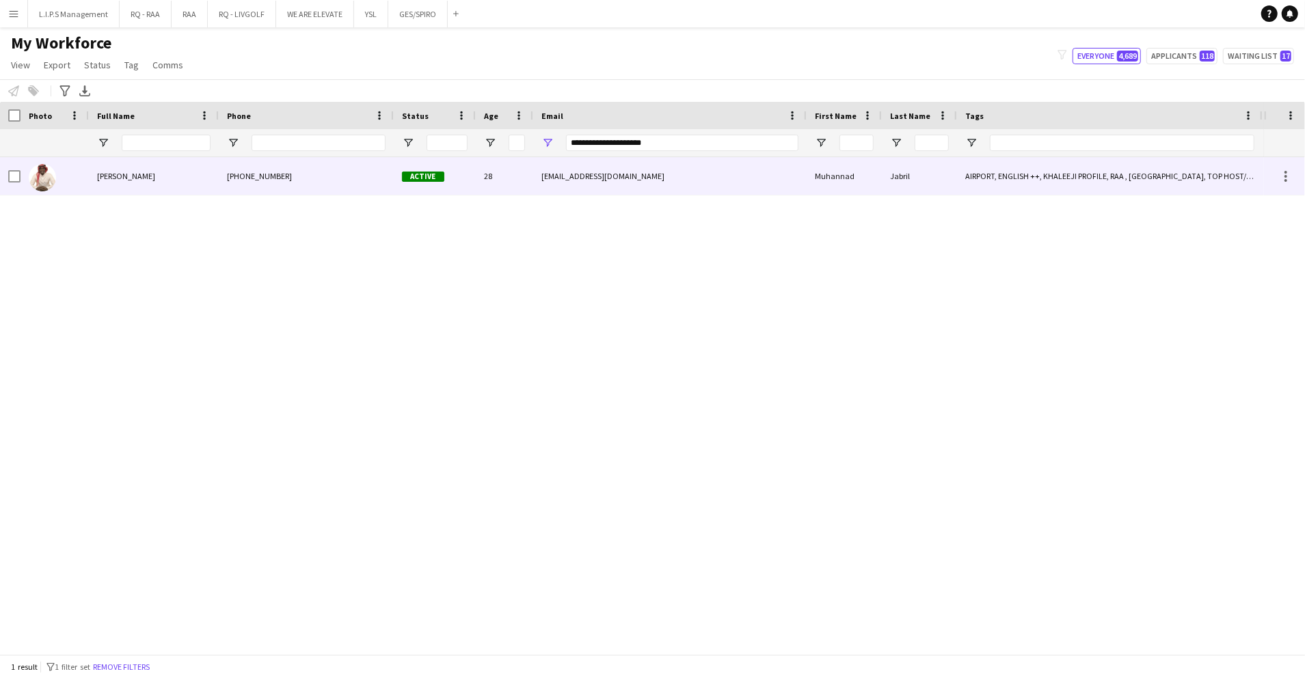
click at [462, 187] on div "Active" at bounding box center [435, 176] width 82 height 38
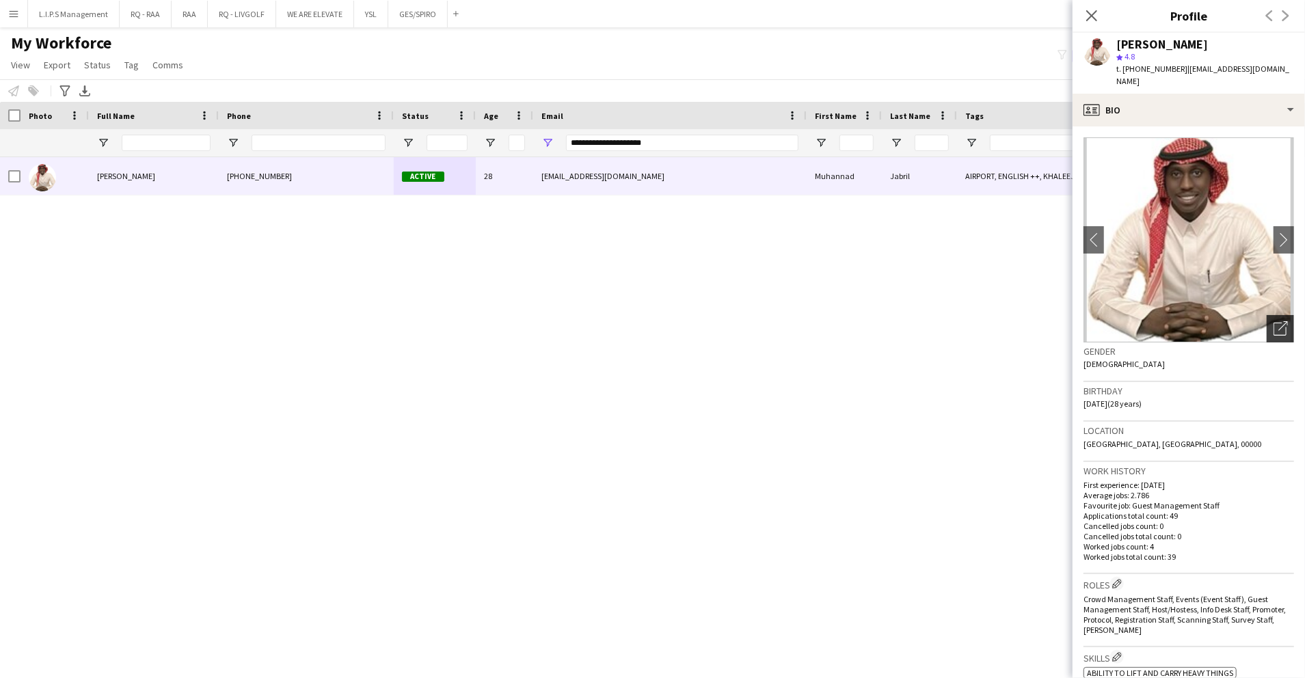
click at [1267, 315] on div "Open photos pop-in" at bounding box center [1280, 328] width 27 height 27
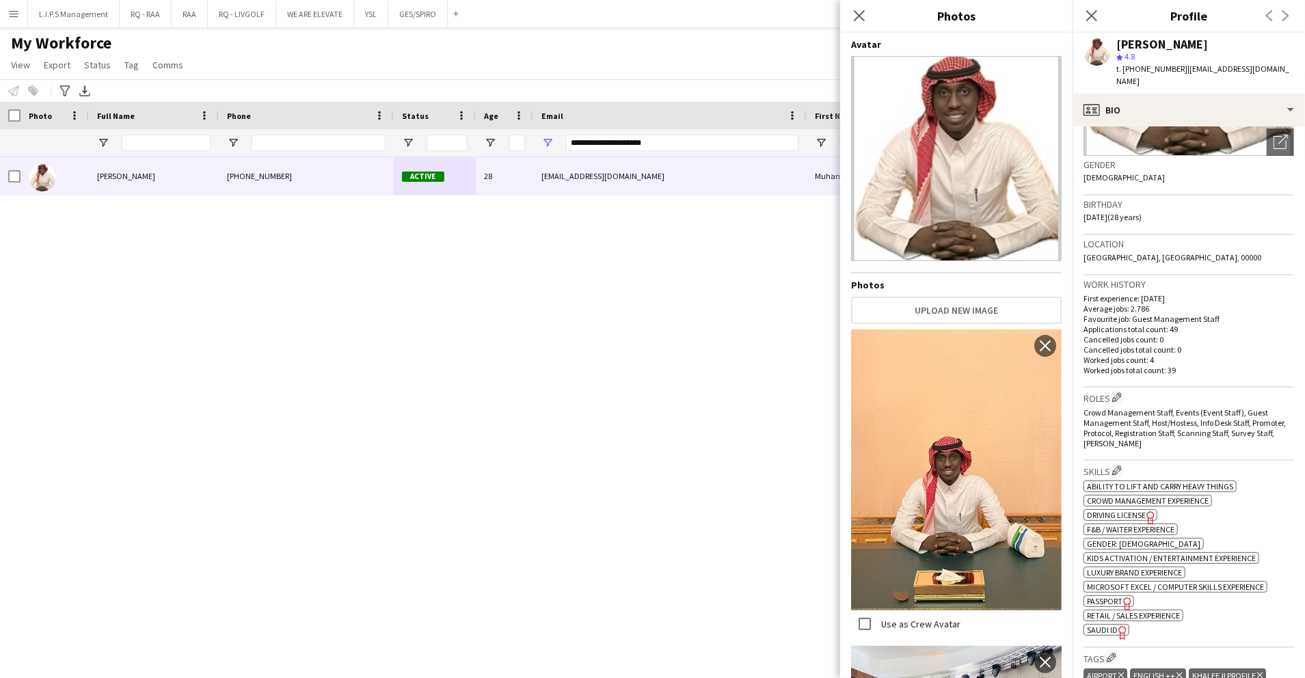
scroll to position [273, 0]
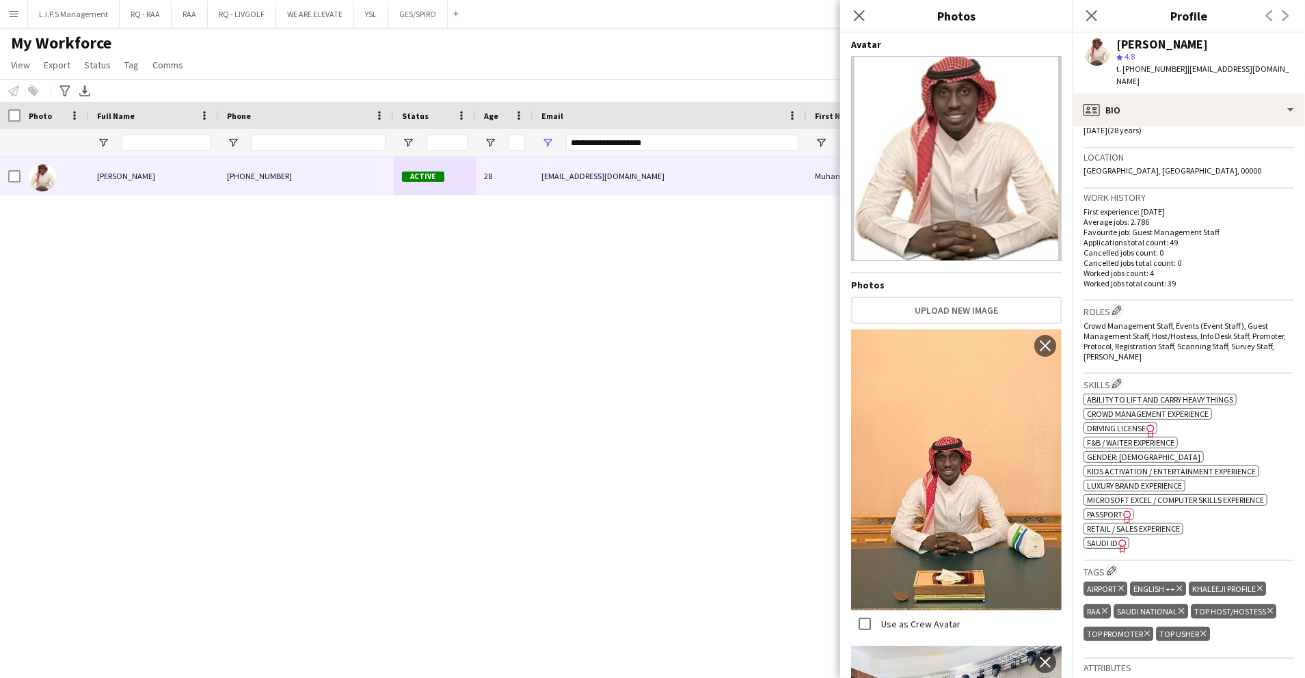
click at [1253, 377] on h3 "Skills Edit crew company skills" at bounding box center [1188, 384] width 211 height 14
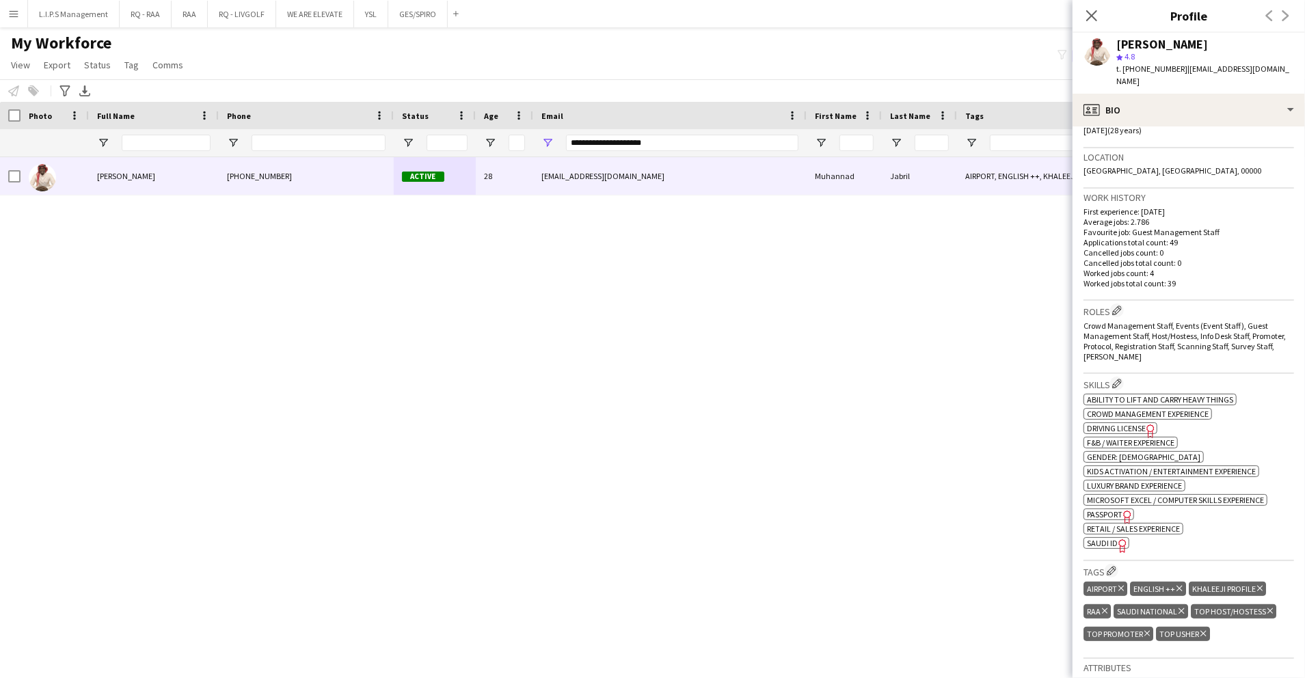
click at [1115, 539] on icon "Freelancer has uploaded a photo validation of skill. Click to see" at bounding box center [1122, 546] width 14 height 14
click at [1151, 48] on div "[PERSON_NAME]" at bounding box center [1162, 44] width 92 height 12
copy div "[PERSON_NAME]"
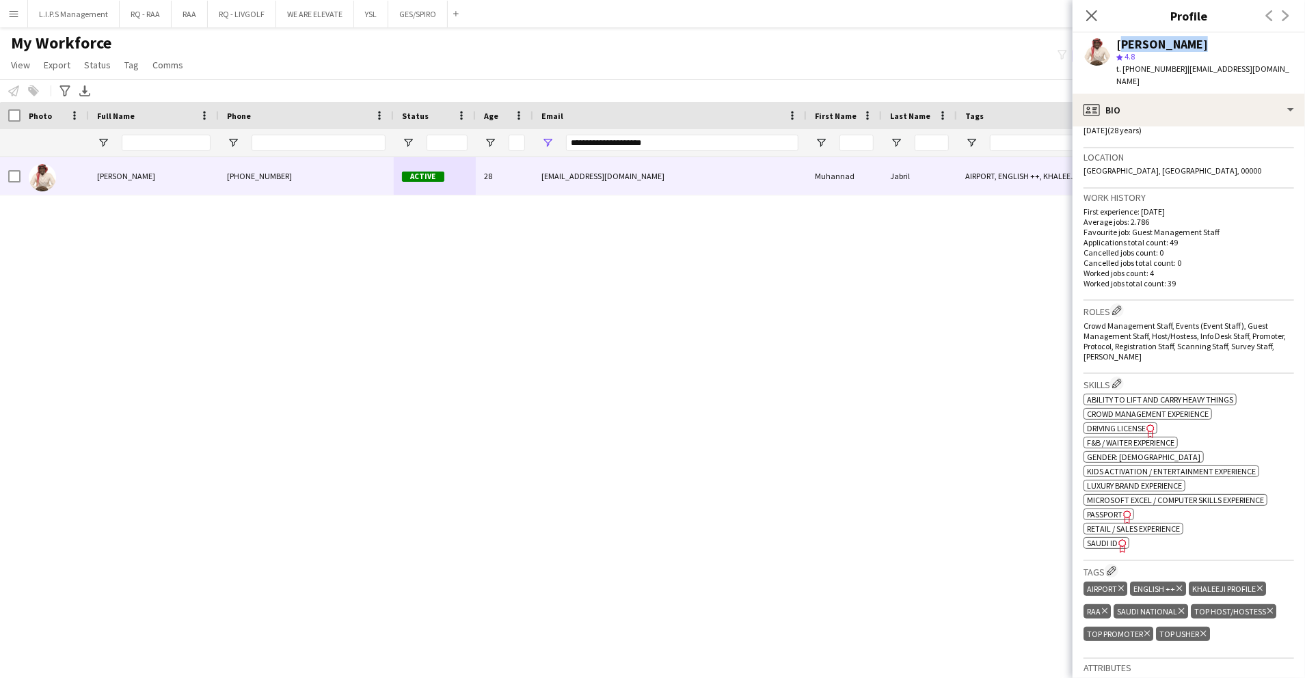
scroll to position [0, 0]
copy div "[PERSON_NAME]"
drag, startPoint x: 606, startPoint y: 133, endPoint x: 389, endPoint y: 146, distance: 217.8
click at [389, 146] on div at bounding box center [952, 142] width 1904 height 27
paste input "*"
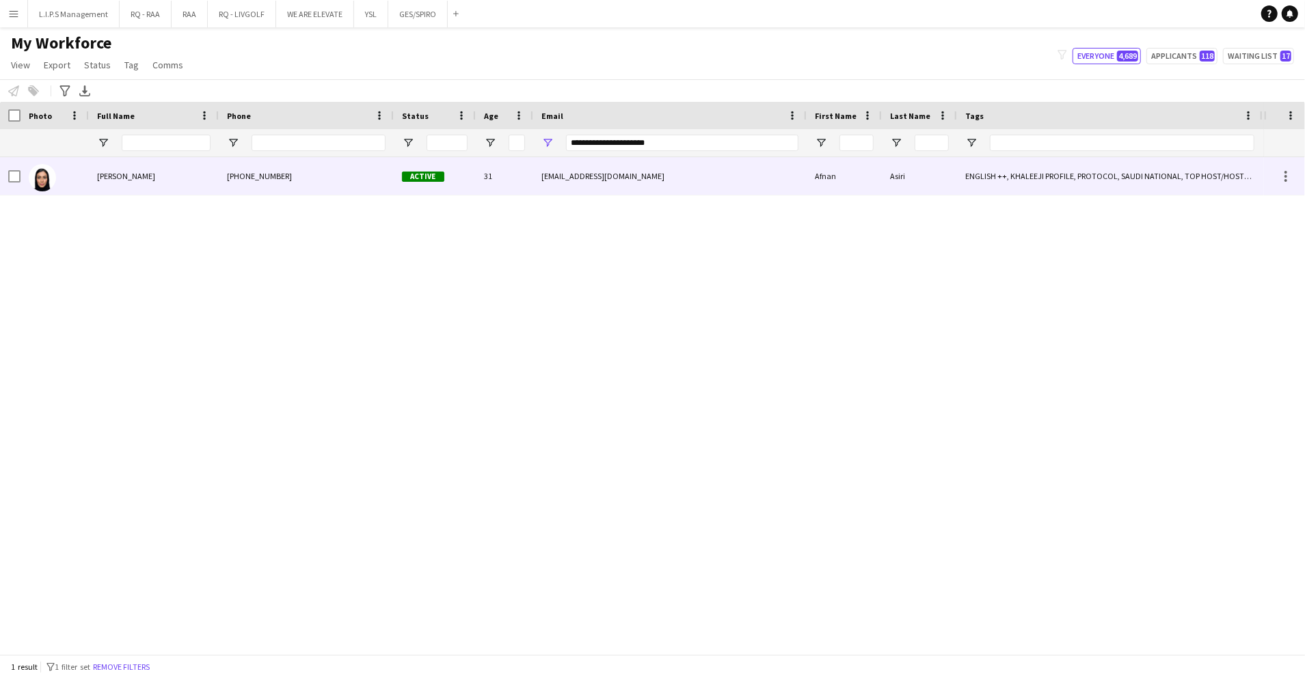
click at [426, 171] on span "Active" at bounding box center [423, 176] width 42 height 10
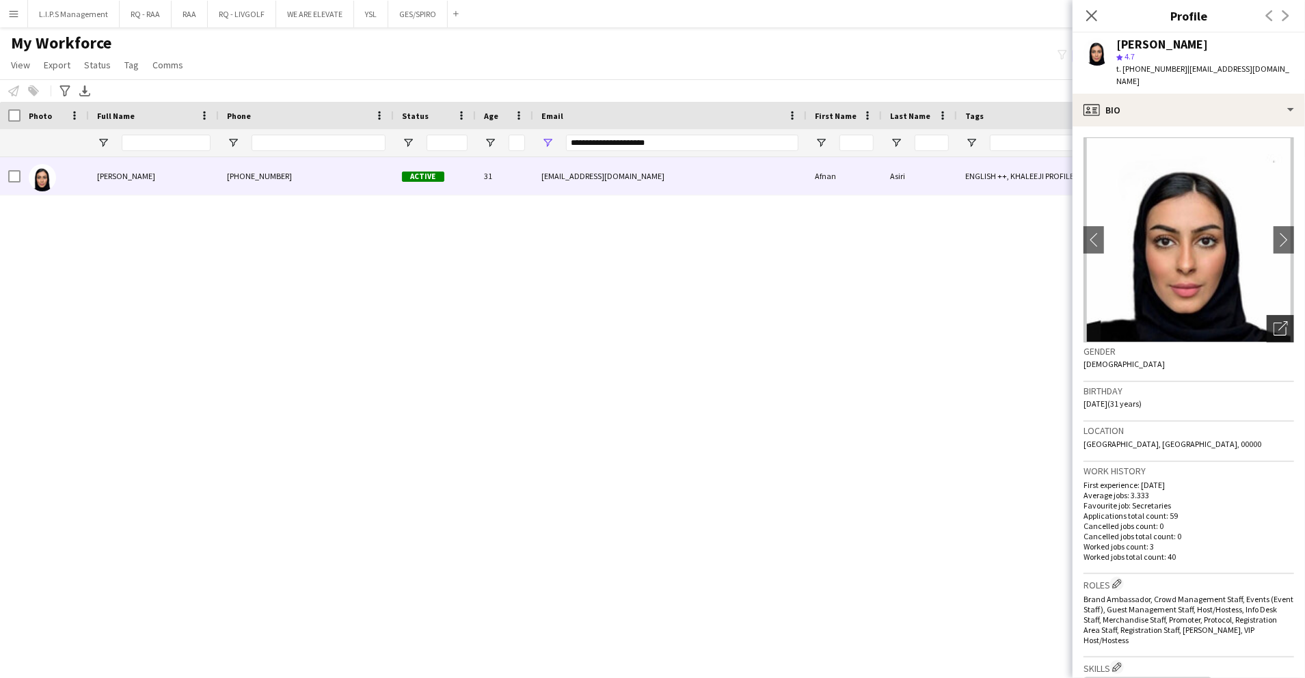
click at [1278, 321] on icon at bounding box center [1283, 326] width 10 height 10
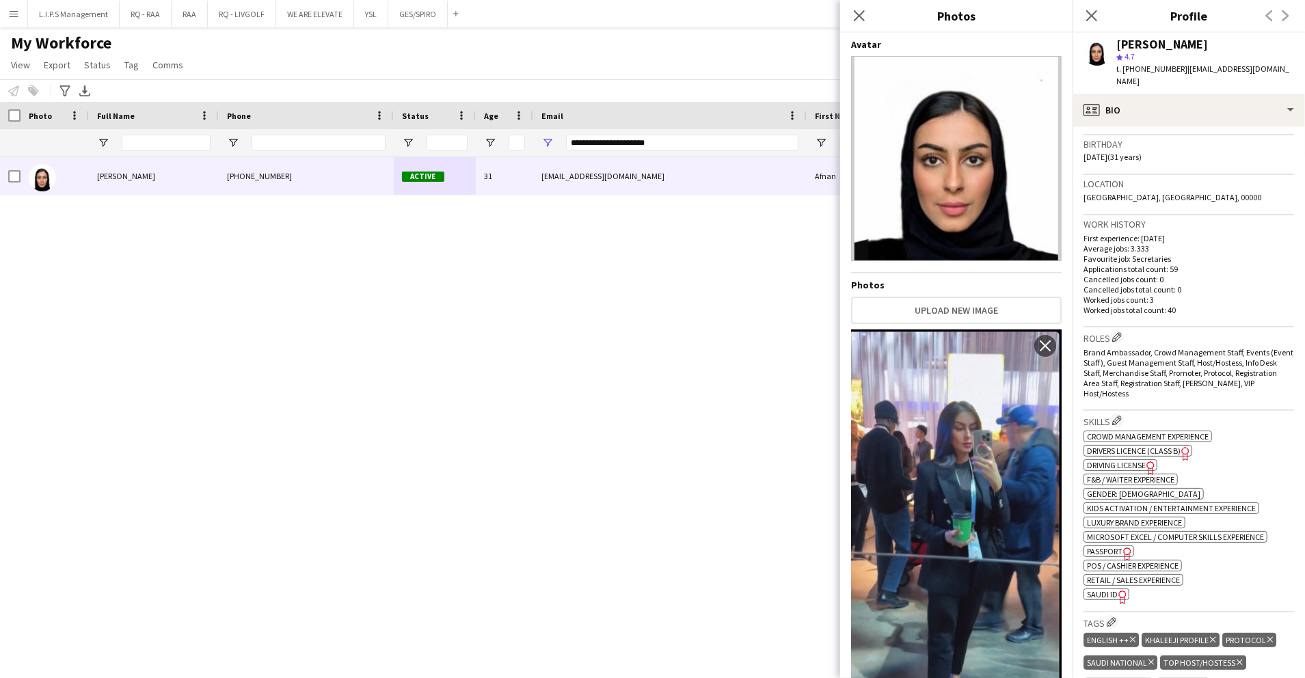
scroll to position [364, 0]
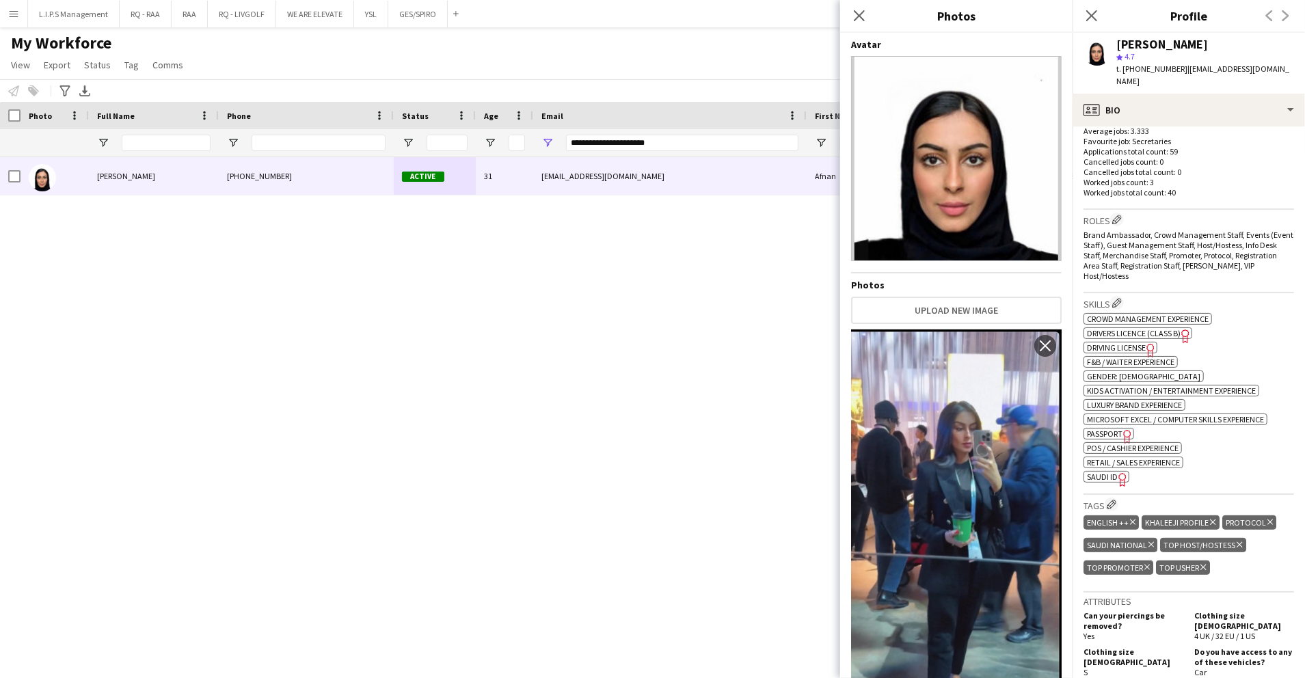
drag, startPoint x: 1206, startPoint y: 472, endPoint x: 1198, endPoint y: 472, distance: 7.5
click at [1206, 472] on div "Skills Edit crew company skills ok-circled2 background Layer 1 cross-circle-red…" at bounding box center [1188, 394] width 211 height 202
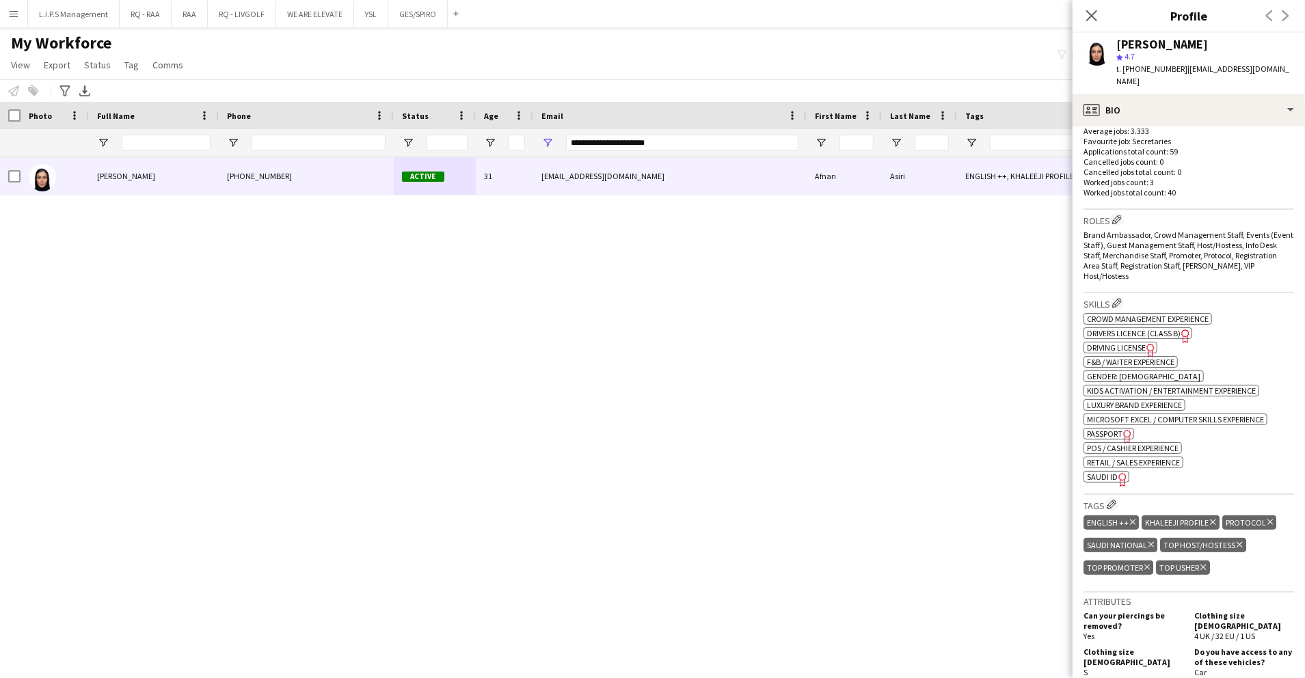
click at [1118, 472] on icon "Freelancer has uploaded a photo validation of skill. Click to see" at bounding box center [1122, 479] width 14 height 14
click at [1162, 46] on div "[PERSON_NAME]" at bounding box center [1162, 44] width 92 height 12
click at [1161, 46] on div "[PERSON_NAME]" at bounding box center [1162, 44] width 92 height 12
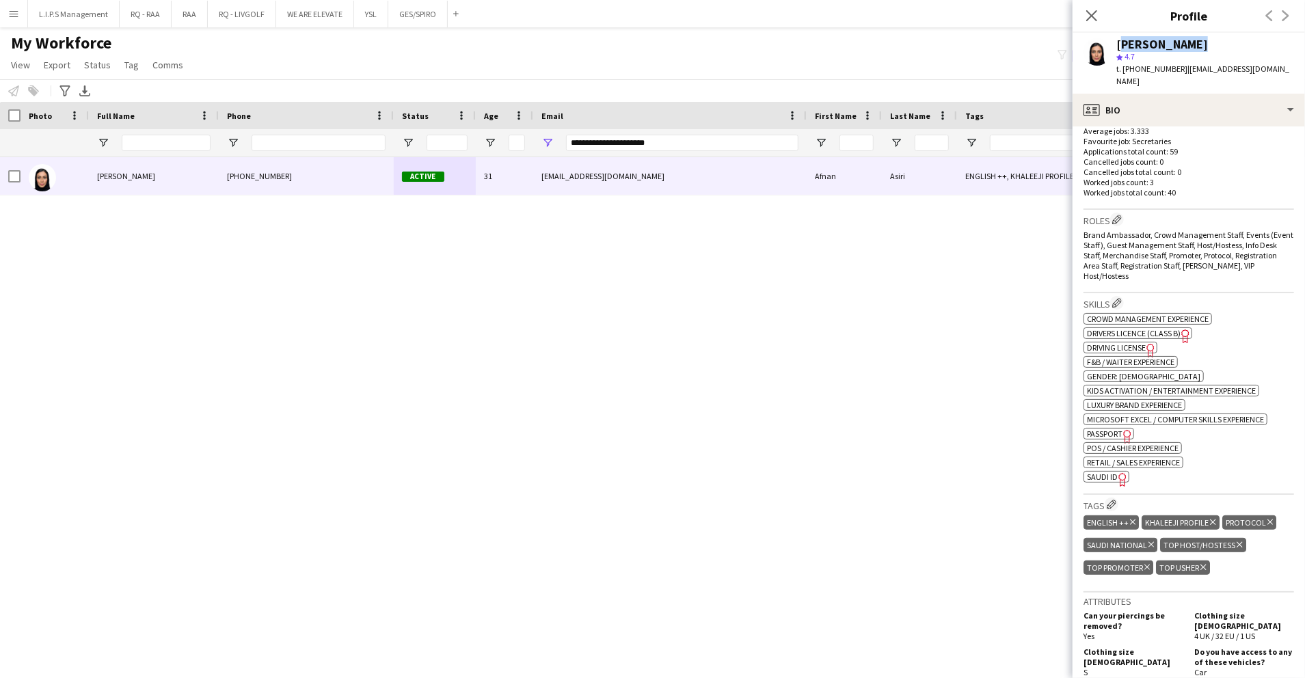
copy div "[PERSON_NAME]"
drag, startPoint x: 668, startPoint y: 141, endPoint x: 353, endPoint y: 145, distance: 315.1
click at [353, 146] on div at bounding box center [952, 142] width 1904 height 27
paste input "***"
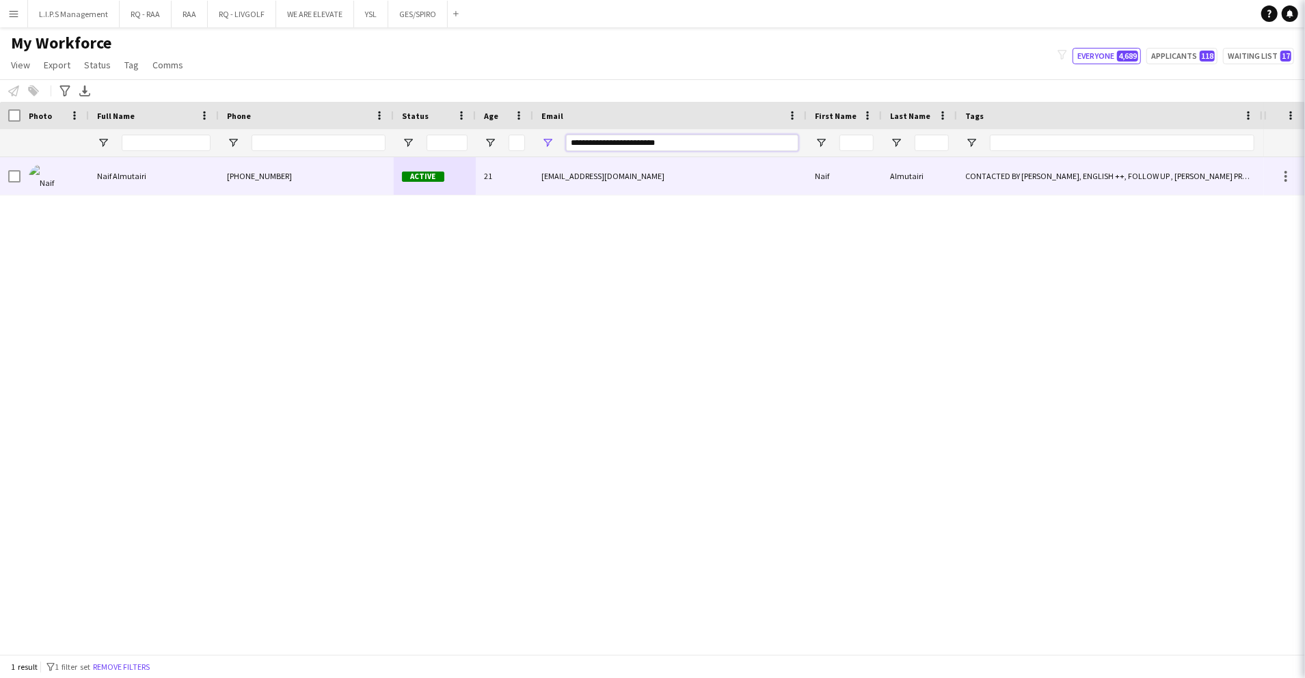
type input "**********"
click at [387, 169] on div "[PHONE_NUMBER]" at bounding box center [306, 176] width 175 height 38
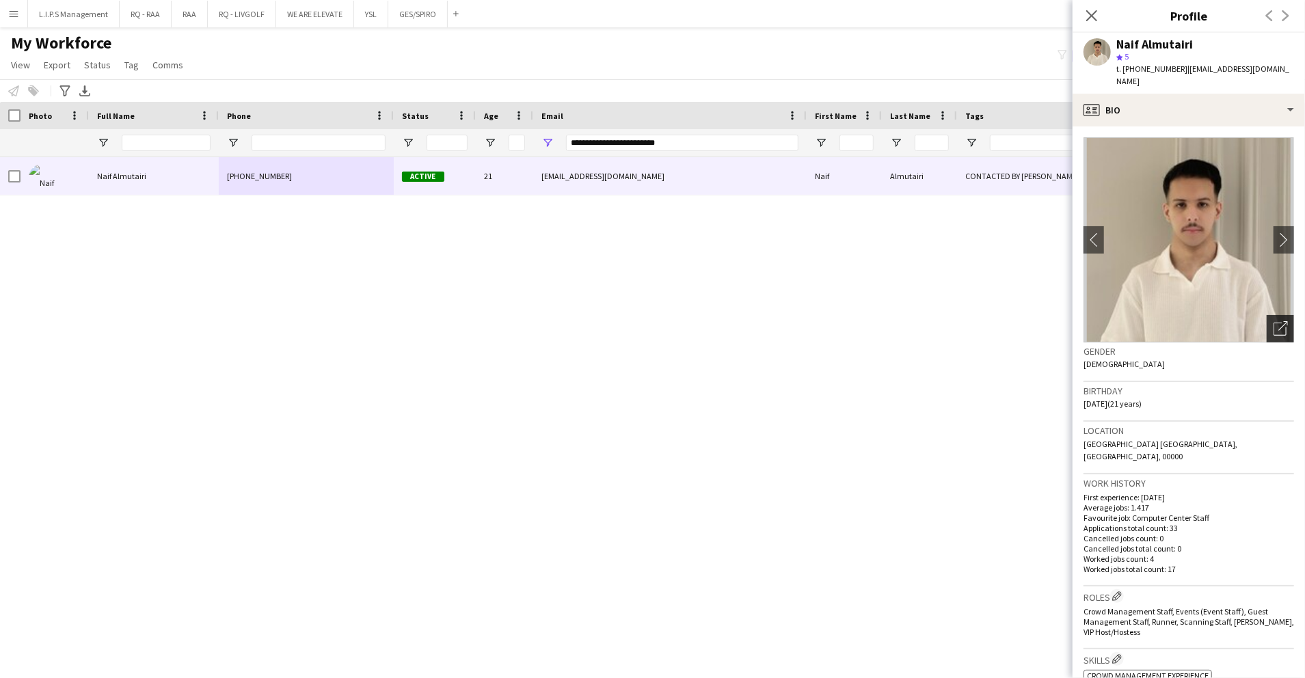
click at [1273, 321] on icon "Open photos pop-in" at bounding box center [1280, 328] width 14 height 14
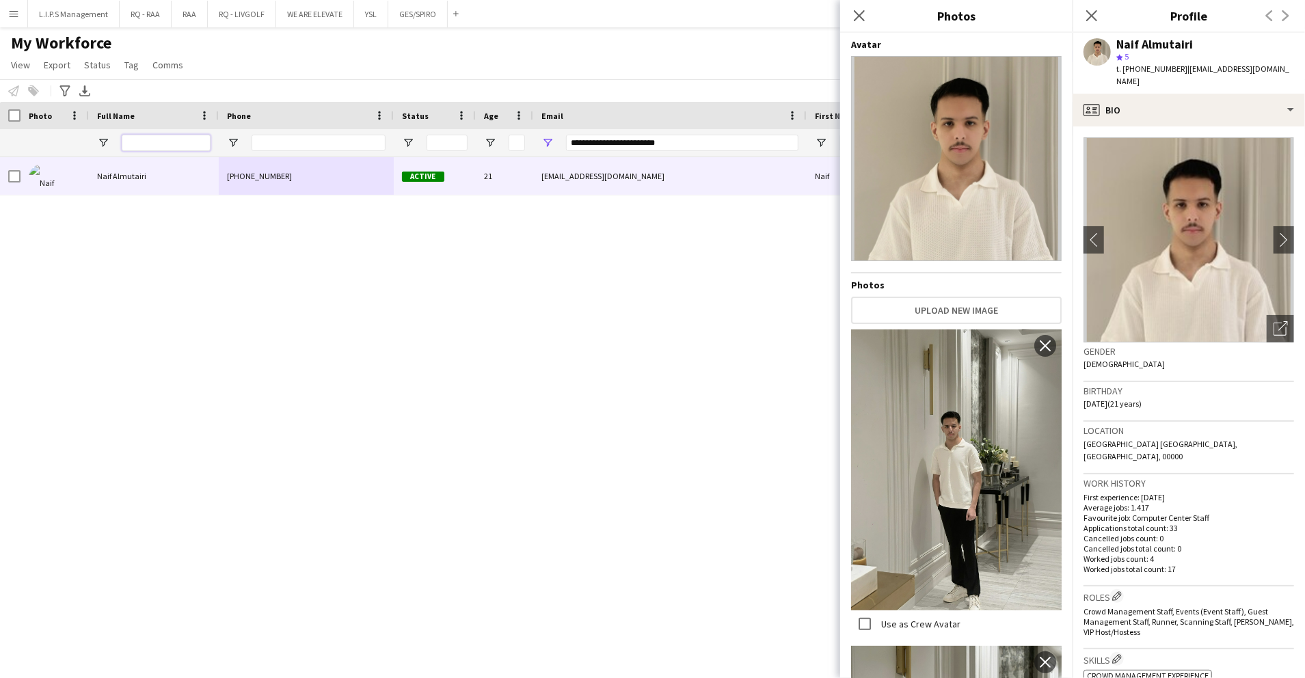
click at [165, 144] on input "Full Name Filter Input" at bounding box center [166, 143] width 89 height 16
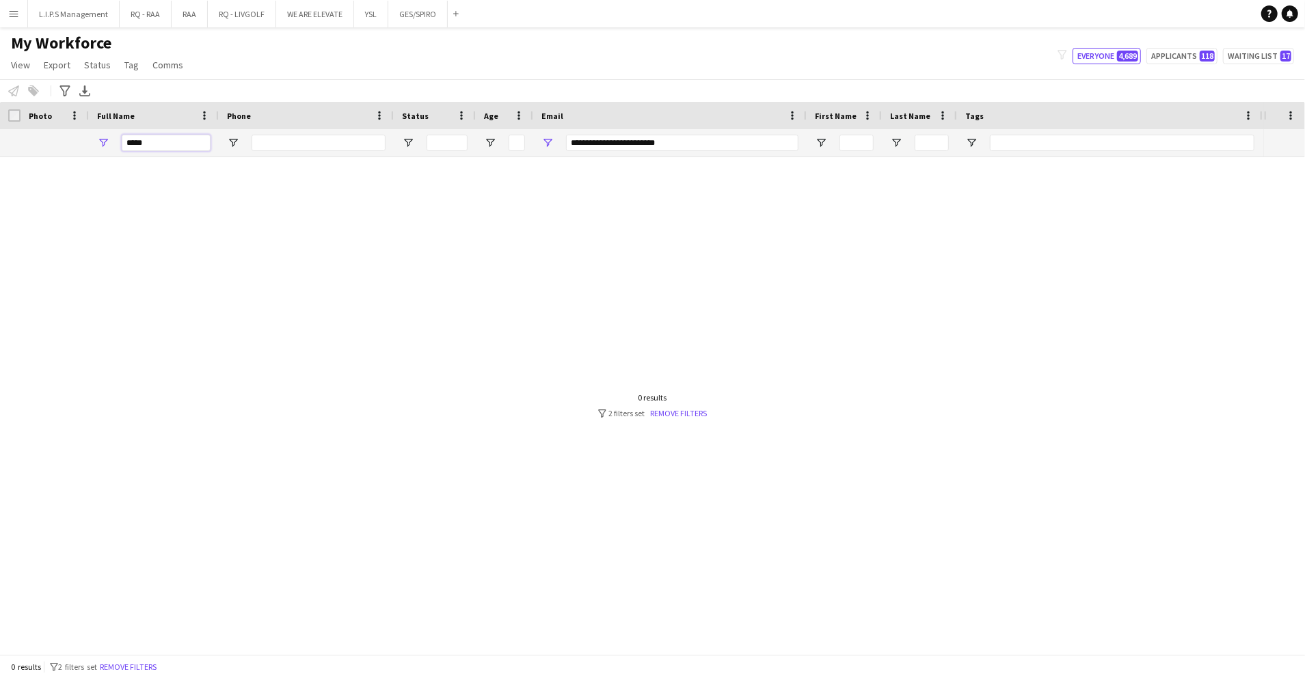
type input "*****"
drag, startPoint x: 668, startPoint y: 144, endPoint x: 373, endPoint y: 157, distance: 296.3
click at [373, 157] on div "Workforce Details First Name Last Name Workforce ID 1" at bounding box center [652, 378] width 1305 height 552
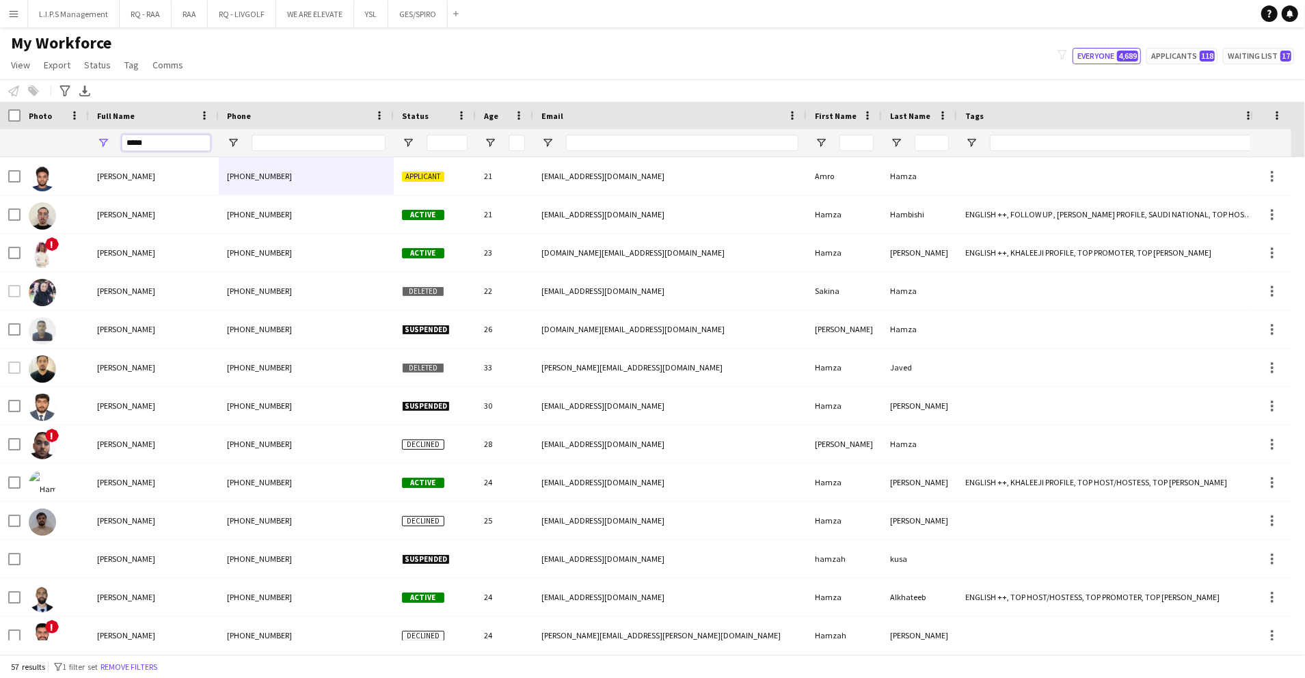
click at [172, 144] on input "*****" at bounding box center [166, 143] width 89 height 16
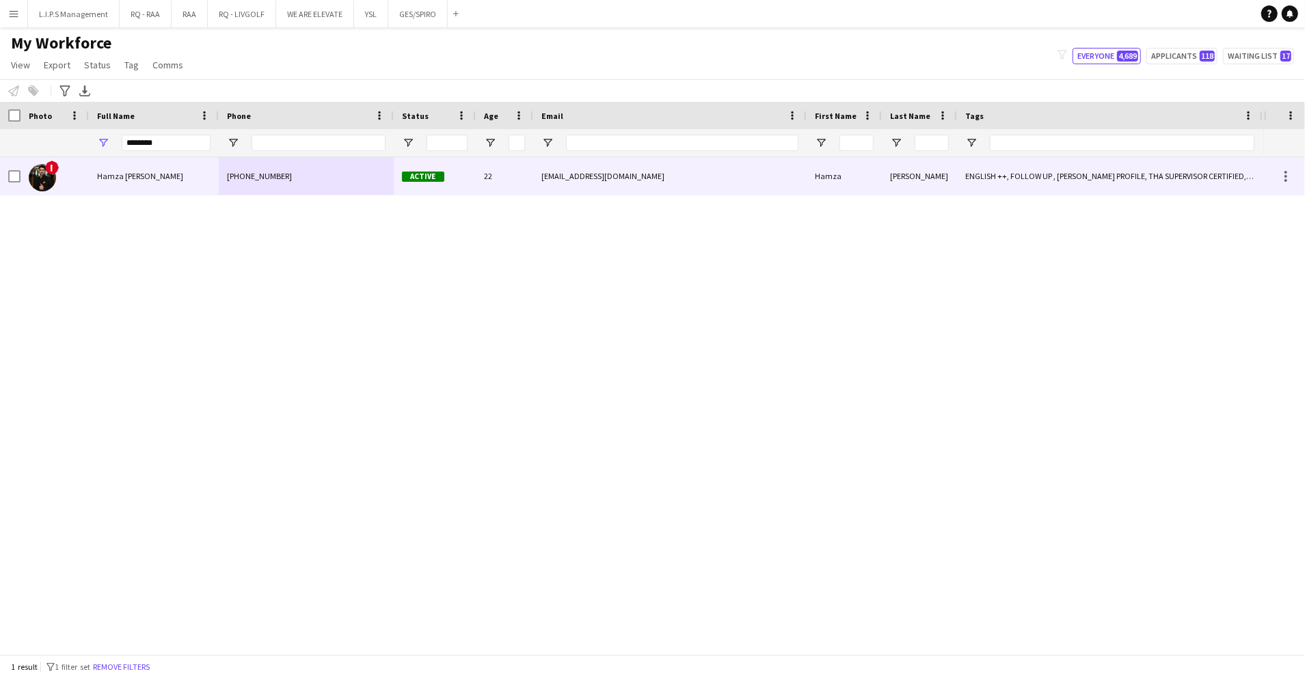
click at [80, 182] on div "!" at bounding box center [55, 176] width 68 height 38
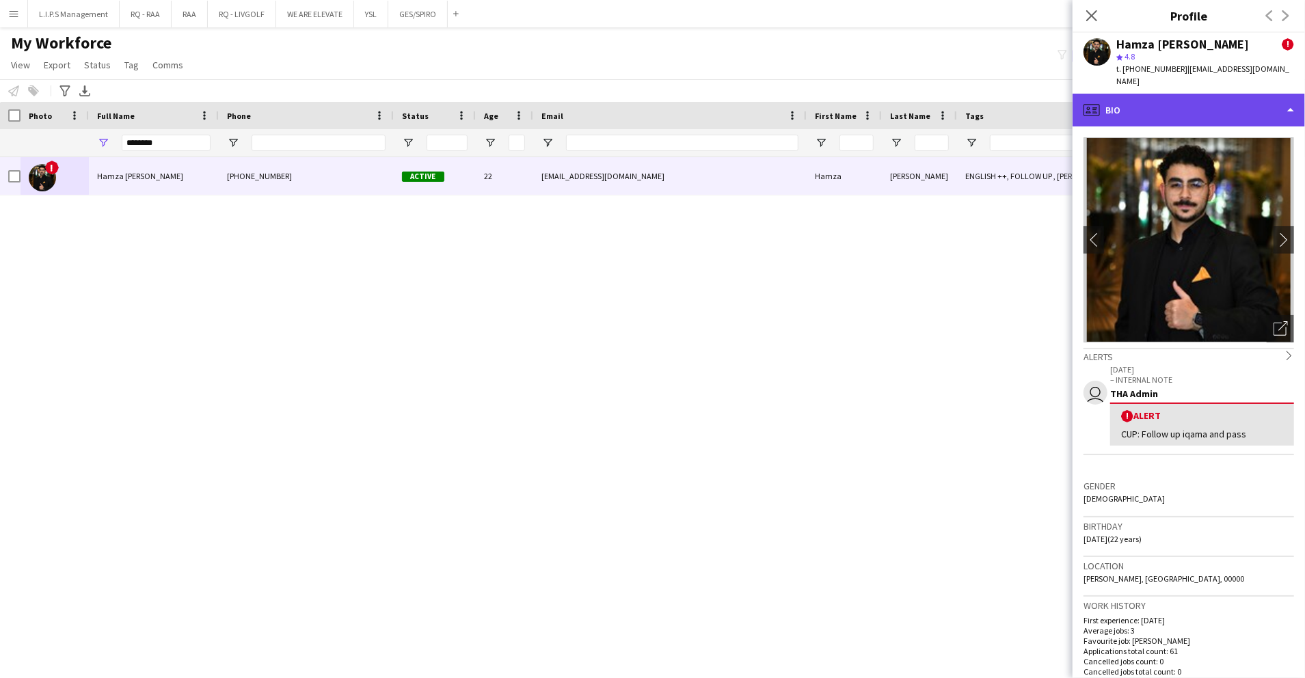
click at [1233, 99] on div "profile Bio" at bounding box center [1188, 110] width 232 height 33
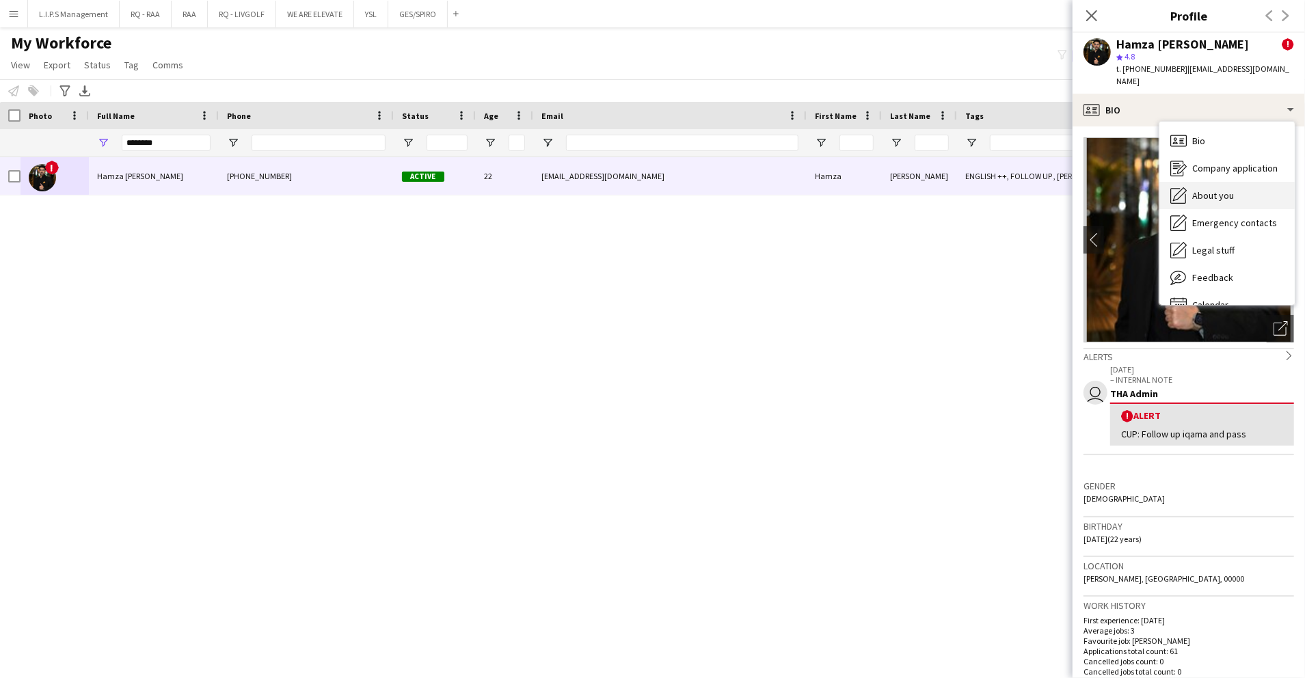
click at [1229, 190] on div "About you About you" at bounding box center [1226, 195] width 135 height 27
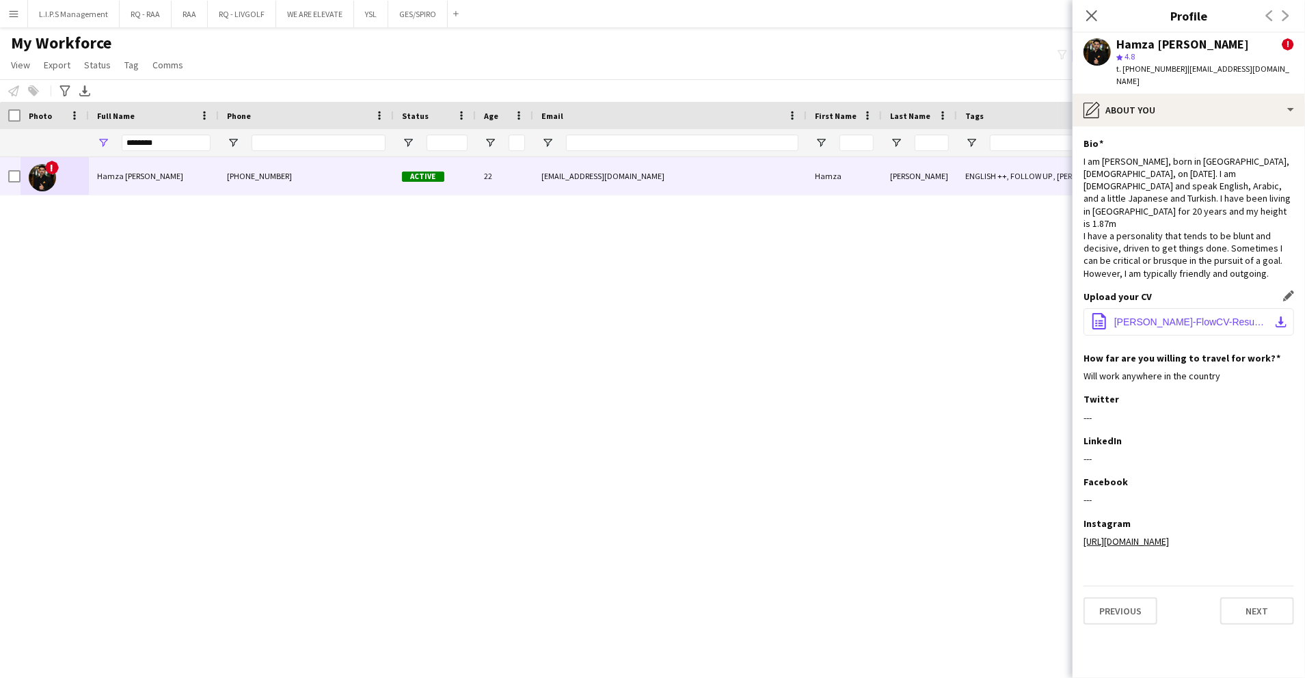
click at [1161, 316] on span "[PERSON_NAME]-FlowCV-Resume-20250417.pdf" at bounding box center [1191, 321] width 154 height 11
drag, startPoint x: 168, startPoint y: 143, endPoint x: 0, endPoint y: 122, distance: 169.5
click at [0, 124] on html "Menu Boards Boards Boards All jobs Status Workforce Workforce My Workforce Recr…" at bounding box center [652, 339] width 1305 height 678
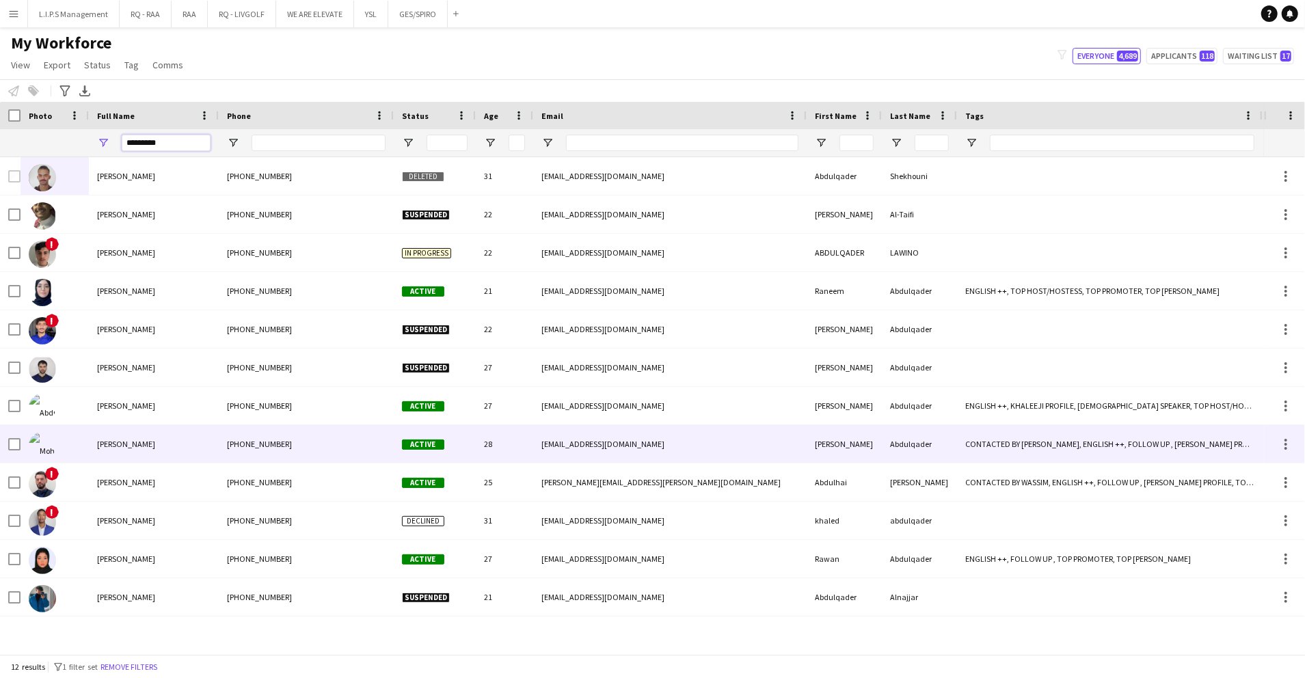
type input "*********"
click at [224, 429] on div "[PHONE_NUMBER]" at bounding box center [306, 444] width 175 height 38
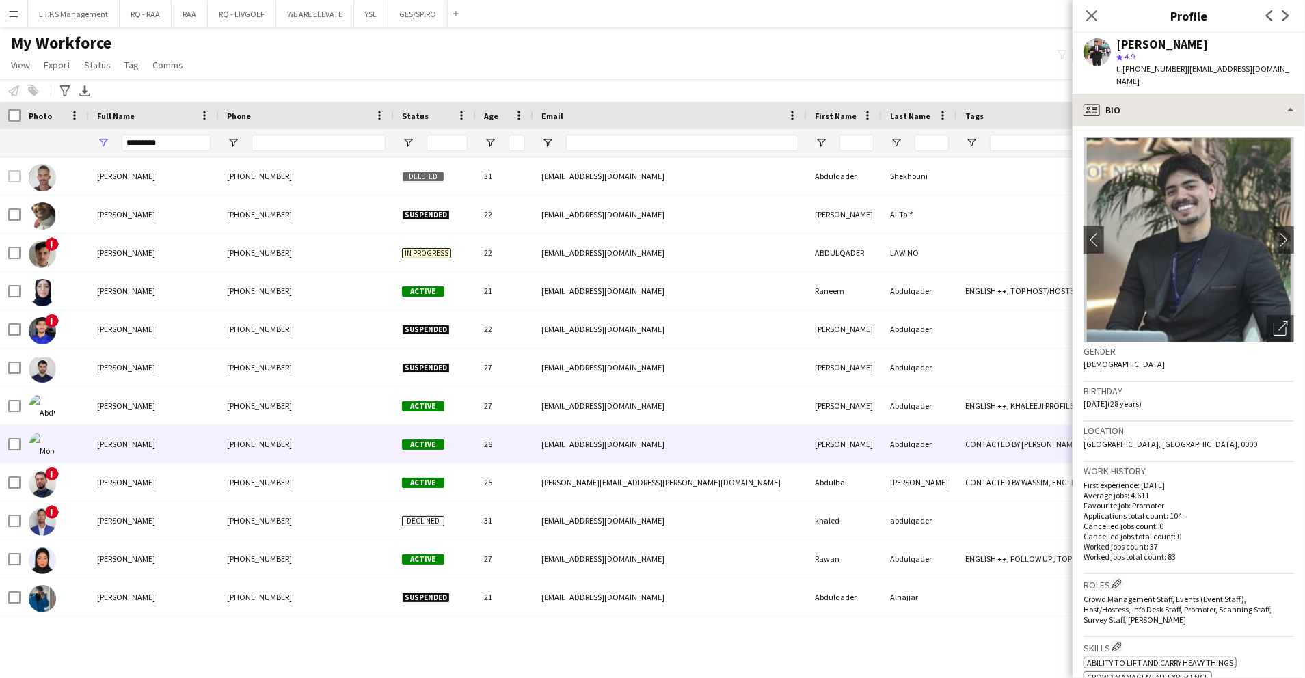
click at [1200, 81] on app-crew-profile "Close pop-in Profile Previous Next [PERSON_NAME] star 4.9 t. [PHONE_NUMBER] | […" at bounding box center [1188, 339] width 232 height 678
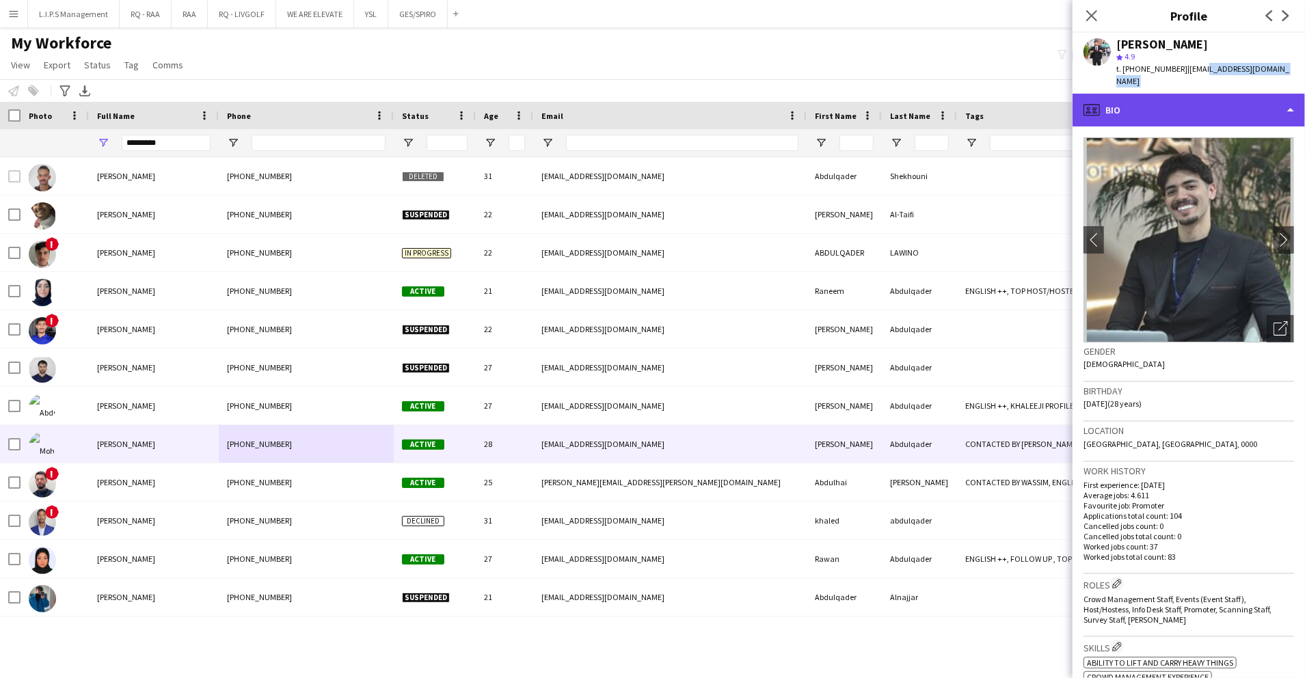
drag, startPoint x: 1200, startPoint y: 81, endPoint x: 1200, endPoint y: 90, distance: 8.2
click at [1200, 94] on div "profile Bio" at bounding box center [1188, 110] width 232 height 33
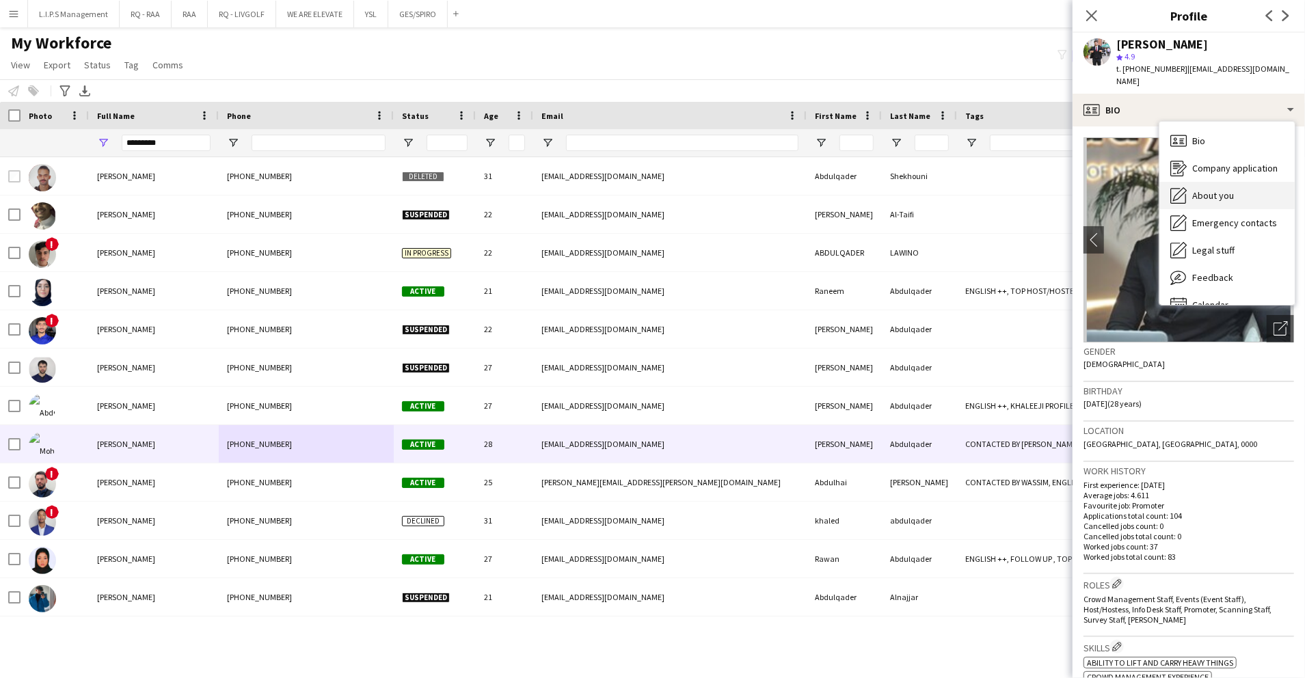
click at [1209, 189] on span "About you" at bounding box center [1213, 195] width 42 height 12
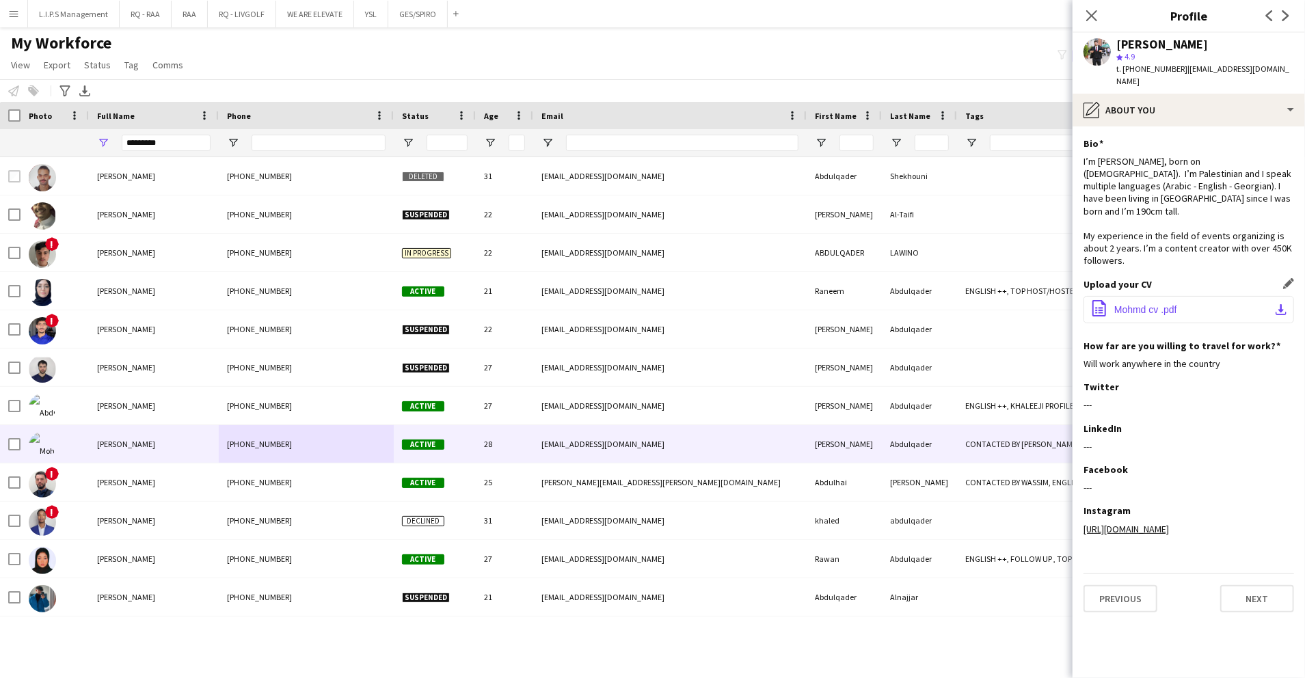
click at [1148, 296] on button "office-file-sheet Mohmd cv .pdf download-bottom" at bounding box center [1188, 309] width 211 height 27
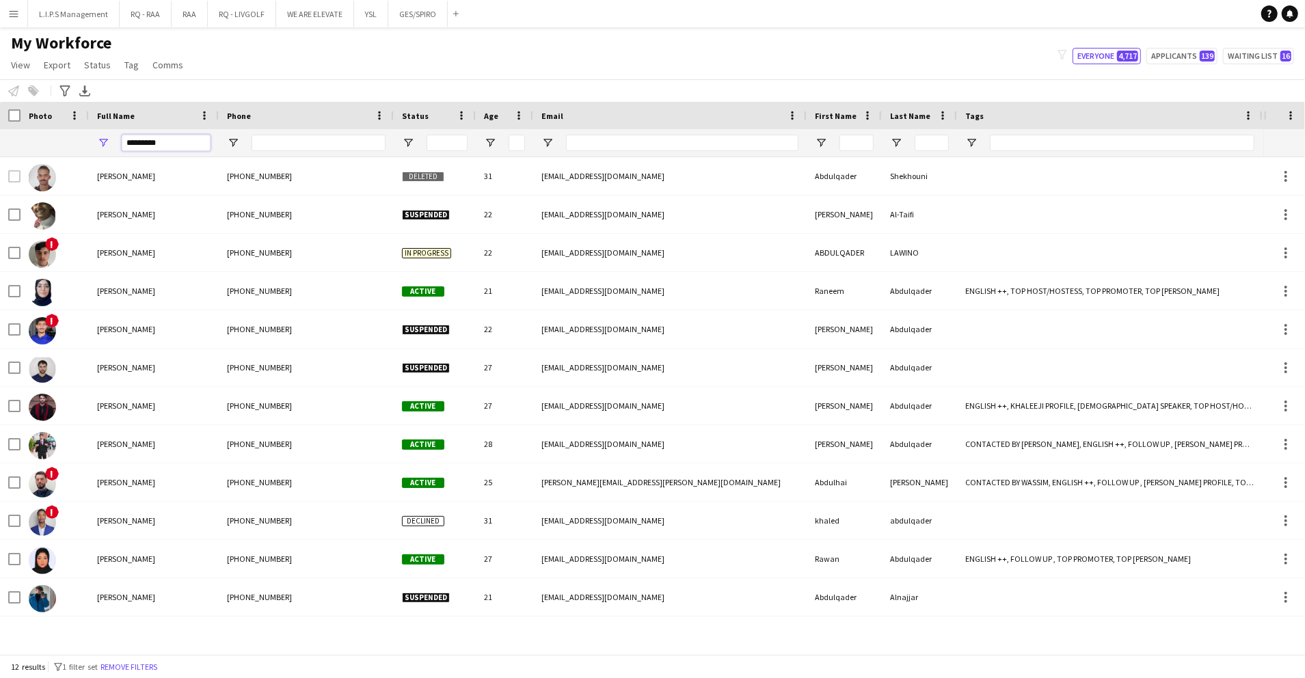
drag, startPoint x: 177, startPoint y: 144, endPoint x: 75, endPoint y: 142, distance: 102.5
click at [75, 142] on div "*********" at bounding box center [952, 142] width 1904 height 27
click at [331, 128] on div "Workforce Details Photo Full Name 1" at bounding box center [952, 129] width 1904 height 55
click at [332, 141] on input "Phone Filter Input" at bounding box center [319, 143] width 134 height 16
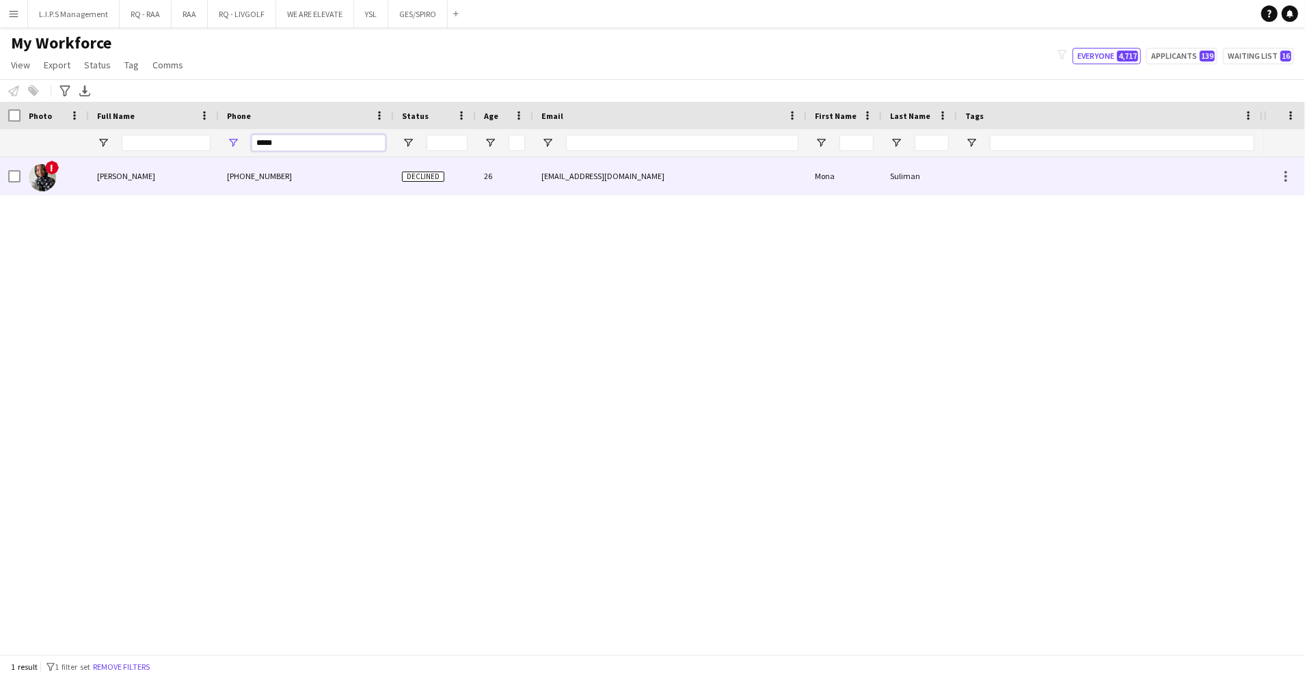
type input "*****"
drag, startPoint x: 286, startPoint y: 172, endPoint x: 316, endPoint y: 180, distance: 30.5
click at [286, 172] on div "+9660535939618" at bounding box center [306, 176] width 175 height 38
type input "**********"
click at [204, 171] on div "Nouf Aloudah" at bounding box center [154, 176] width 130 height 38
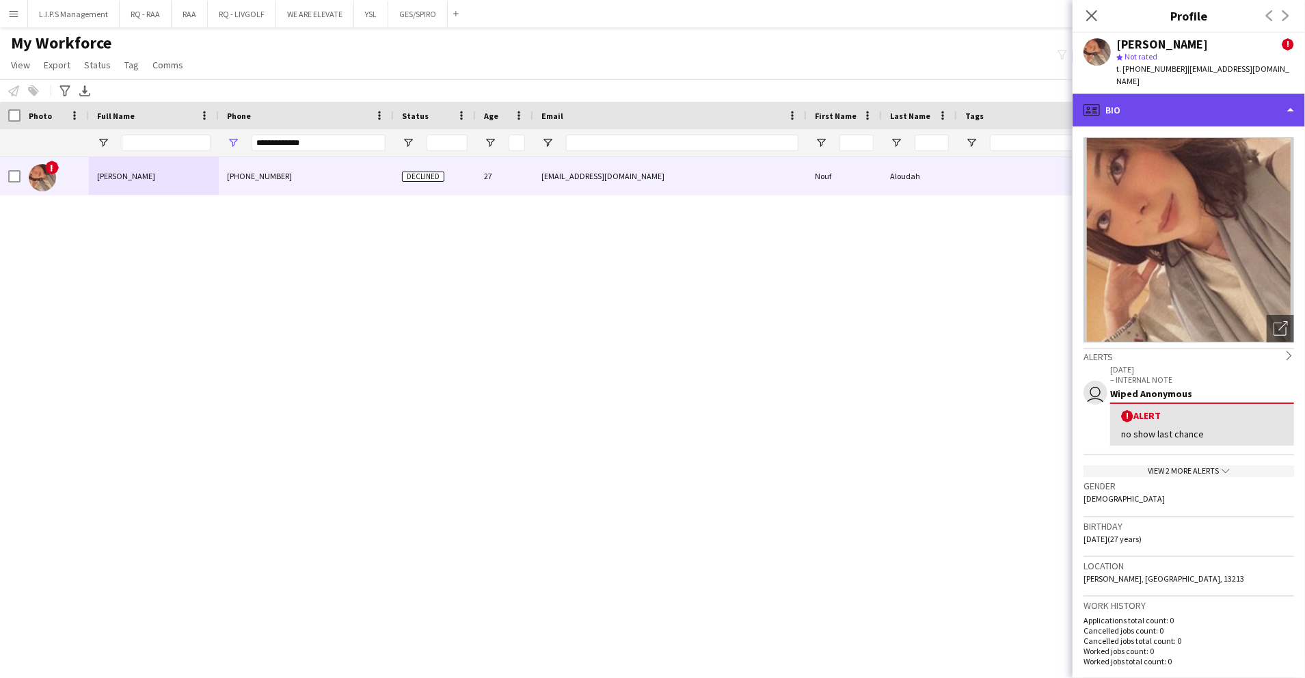
click at [1240, 94] on div "profile Bio" at bounding box center [1188, 110] width 232 height 33
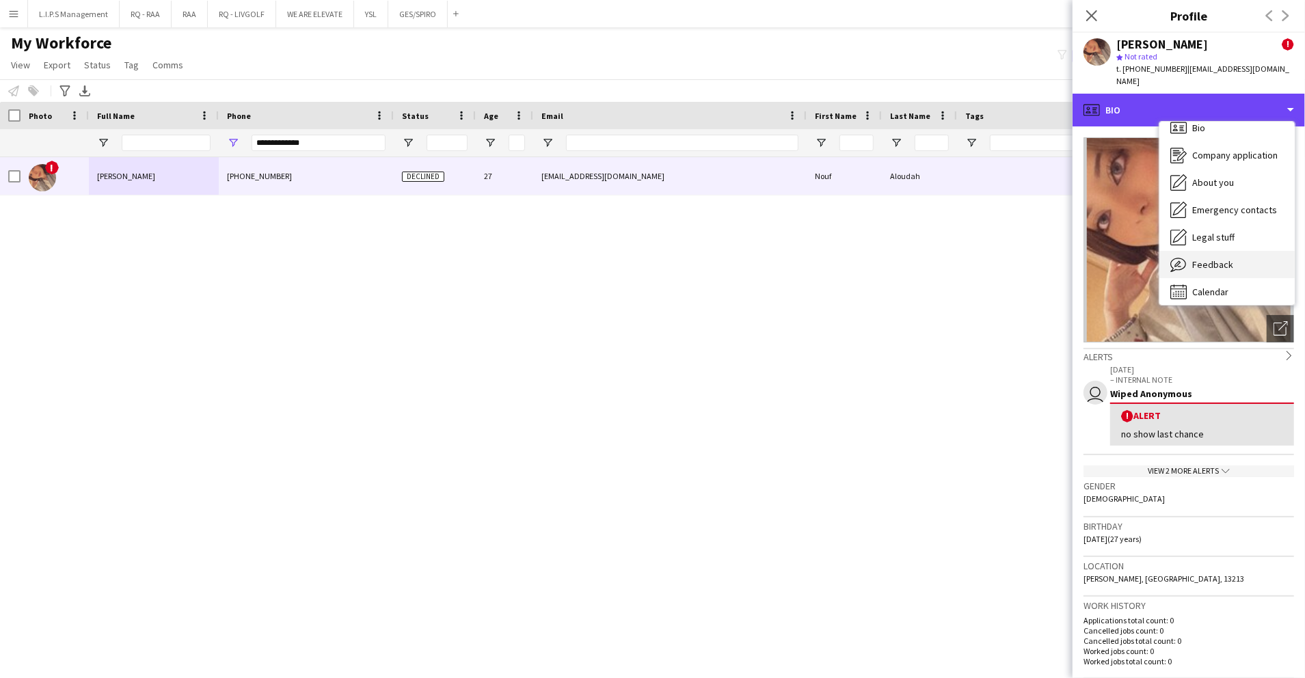
scroll to position [19, 0]
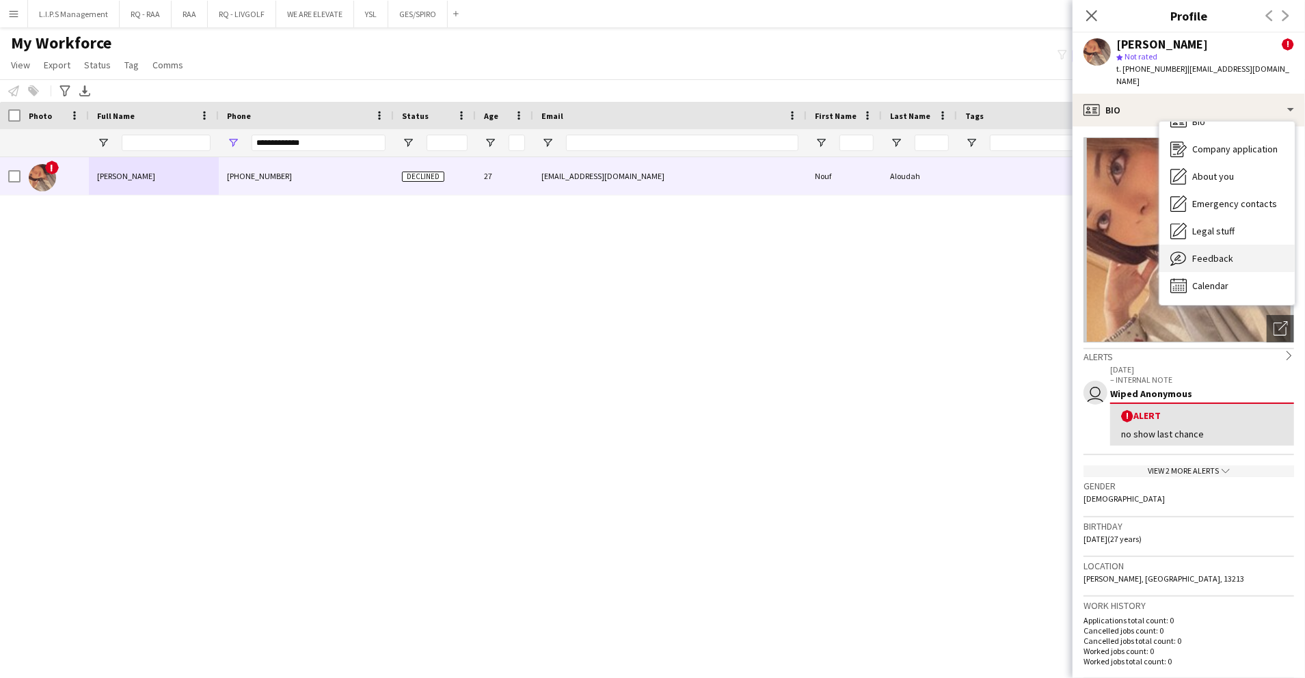
click at [1228, 258] on div "Feedback Feedback" at bounding box center [1226, 258] width 135 height 27
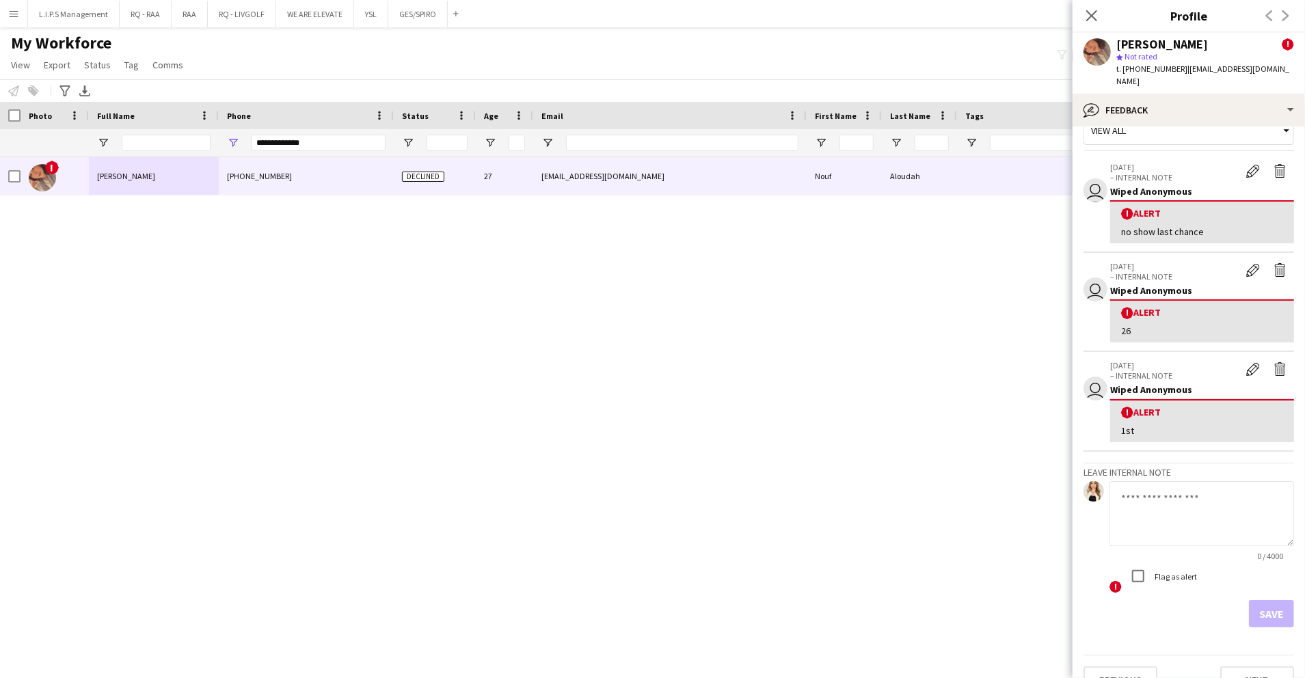
scroll to position [39, 0]
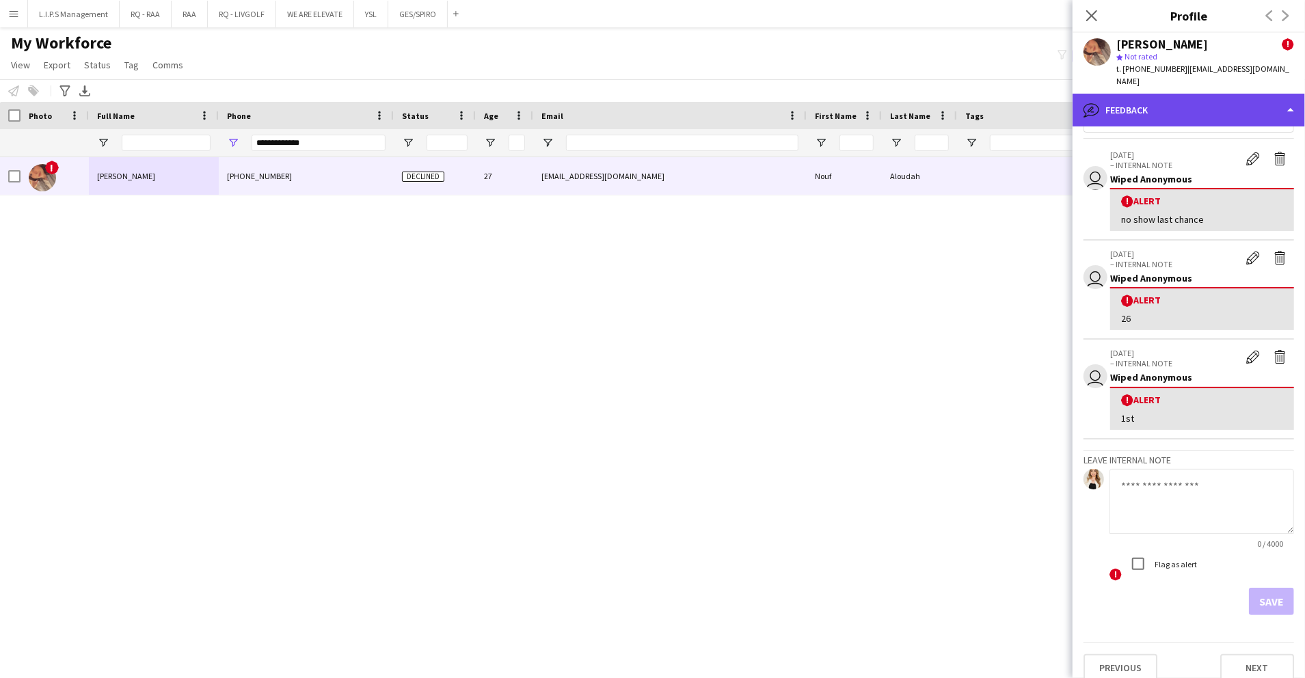
click at [1231, 108] on div "bubble-pencil Feedback" at bounding box center [1188, 110] width 232 height 33
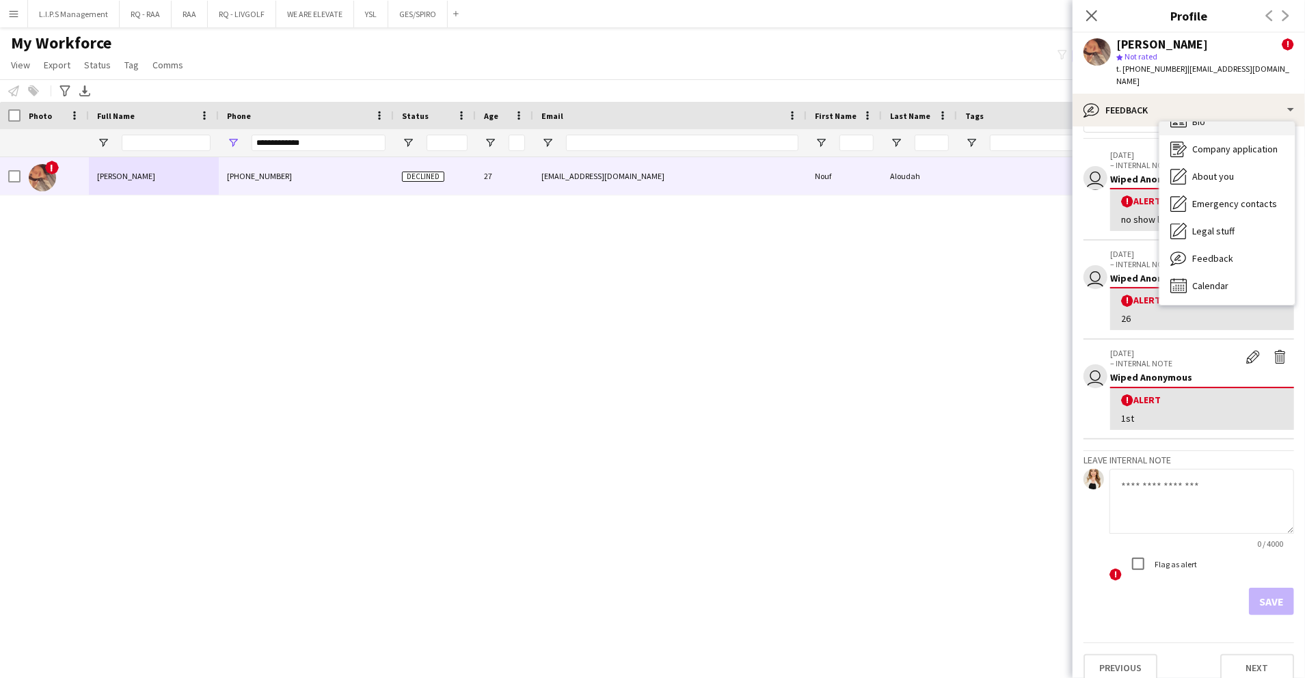
drag, startPoint x: 1232, startPoint y: 130, endPoint x: 1233, endPoint y: 120, distance: 10.3
click at [1233, 122] on div "Bio Bio Company application Company application About you About you Emergency c…" at bounding box center [1226, 213] width 135 height 183
click at [1233, 120] on div "Bio Bio" at bounding box center [1226, 121] width 135 height 27
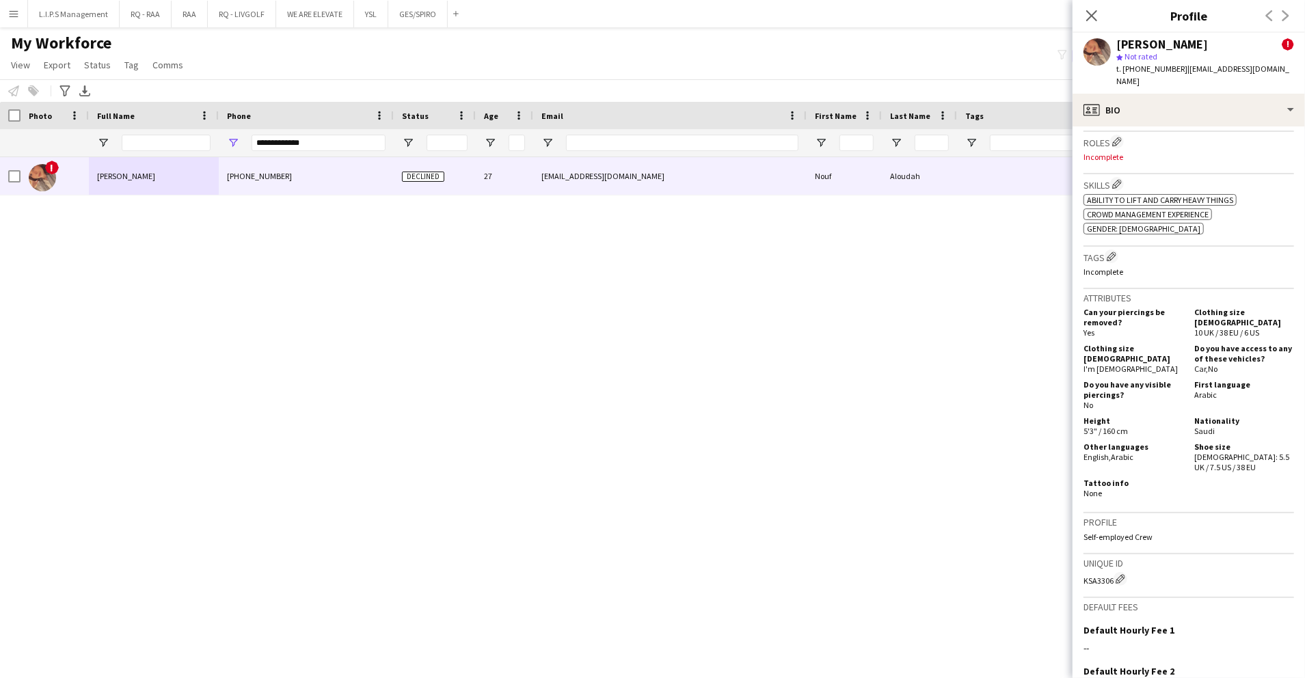
scroll to position [91, 0]
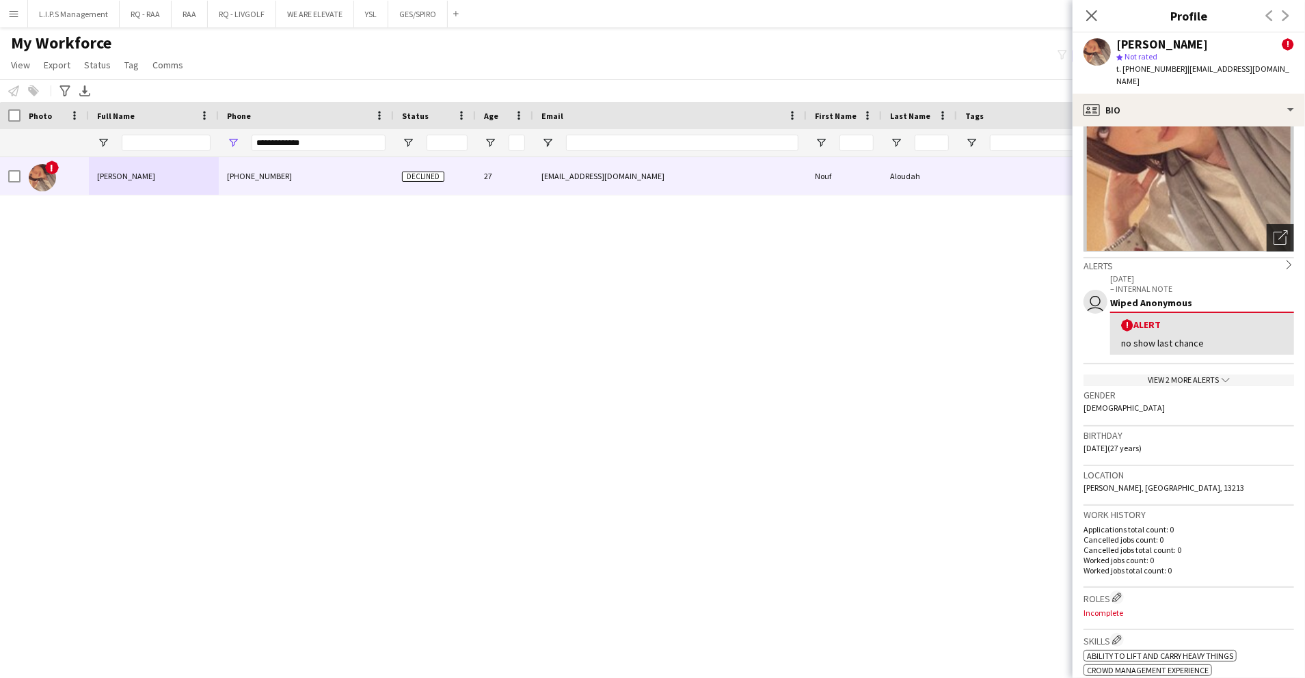
click at [1279, 232] on app-crew-profile-bio "Open photos pop-in Alerts chevron-right user 27-09-2023 – INTERNAL NOTE Wiped A…" at bounding box center [1188, 402] width 232 height 552
click at [1275, 230] on div "Open photos pop-in" at bounding box center [1280, 237] width 27 height 27
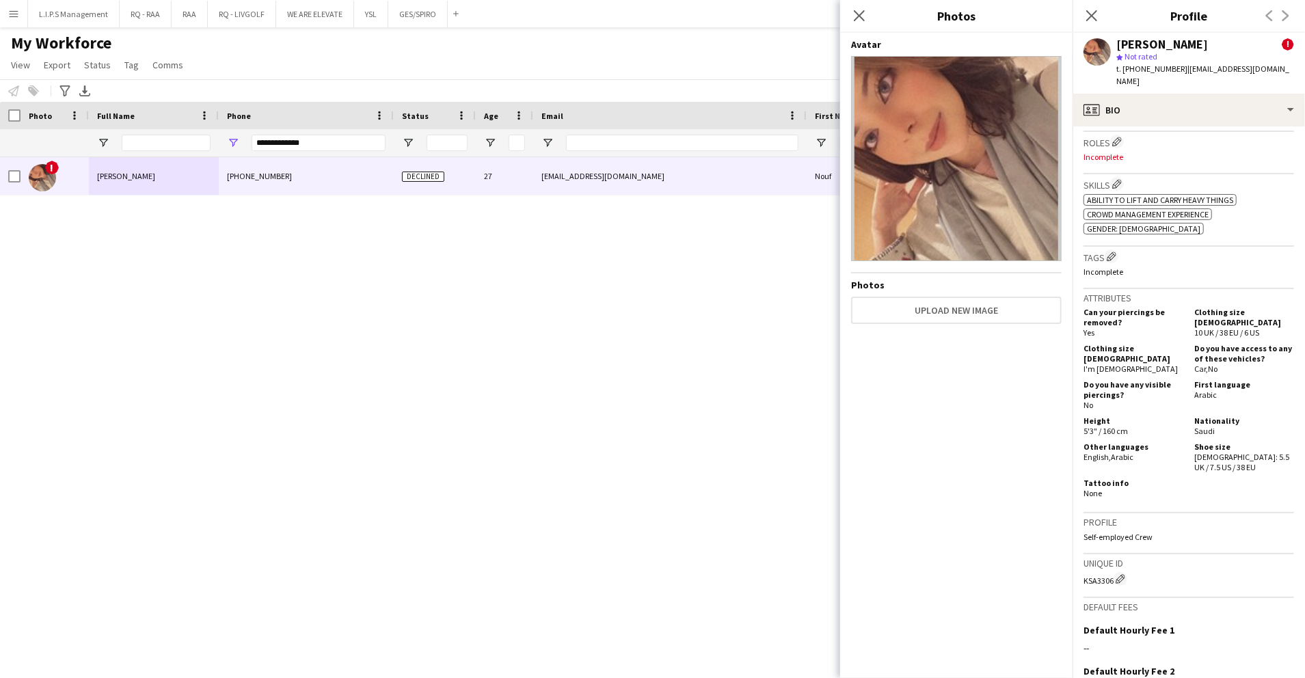
scroll to position [695, 0]
